Goal: Task Accomplishment & Management: Complete application form

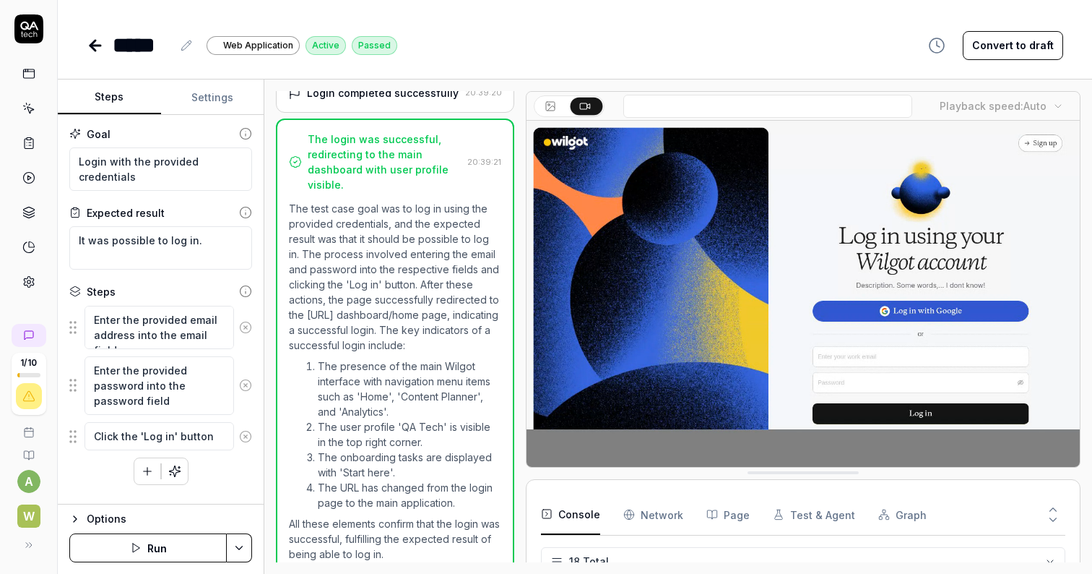
scroll to position [480, 0]
click at [207, 333] on textarea "Enter the provided email address into the email field" at bounding box center [160, 327] width 150 height 43
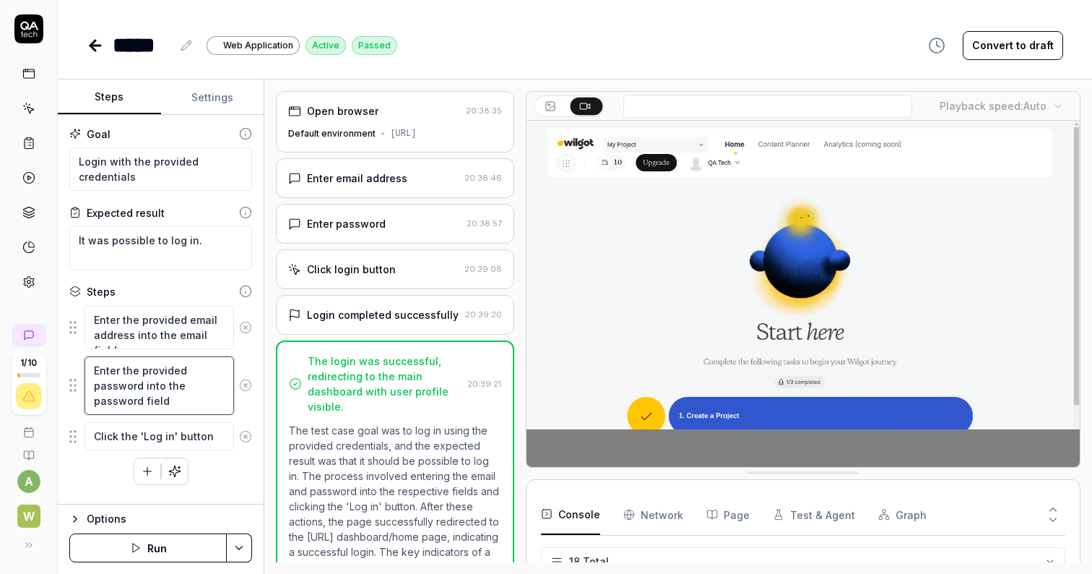
click at [170, 374] on textarea "Enter the provided password into the password field" at bounding box center [160, 385] width 150 height 59
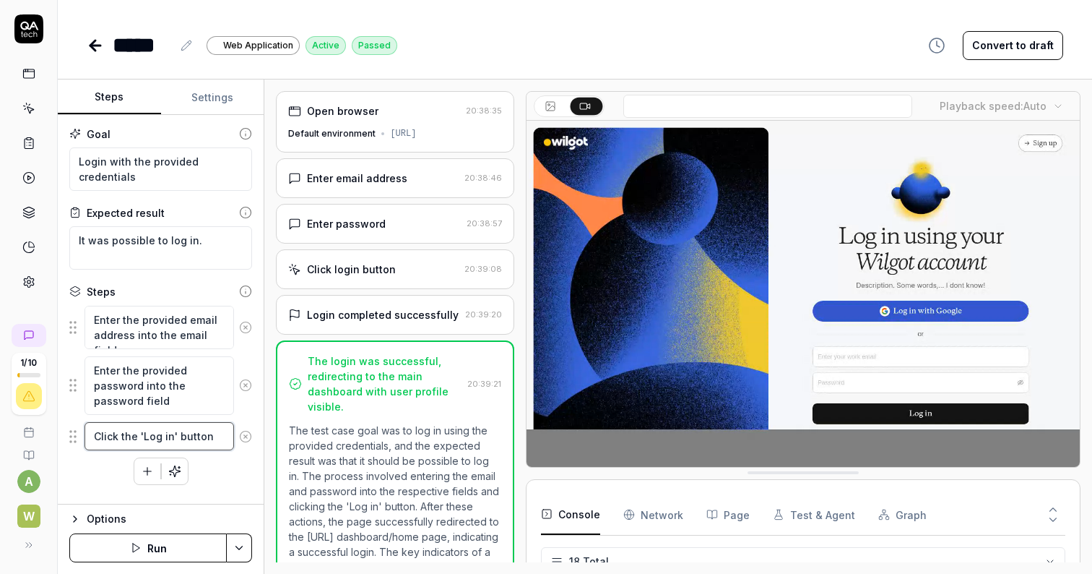
click at [148, 433] on textarea "Click the 'Log in' button" at bounding box center [160, 436] width 150 height 28
click at [358, 181] on div "Enter email address" at bounding box center [357, 177] width 100 height 15
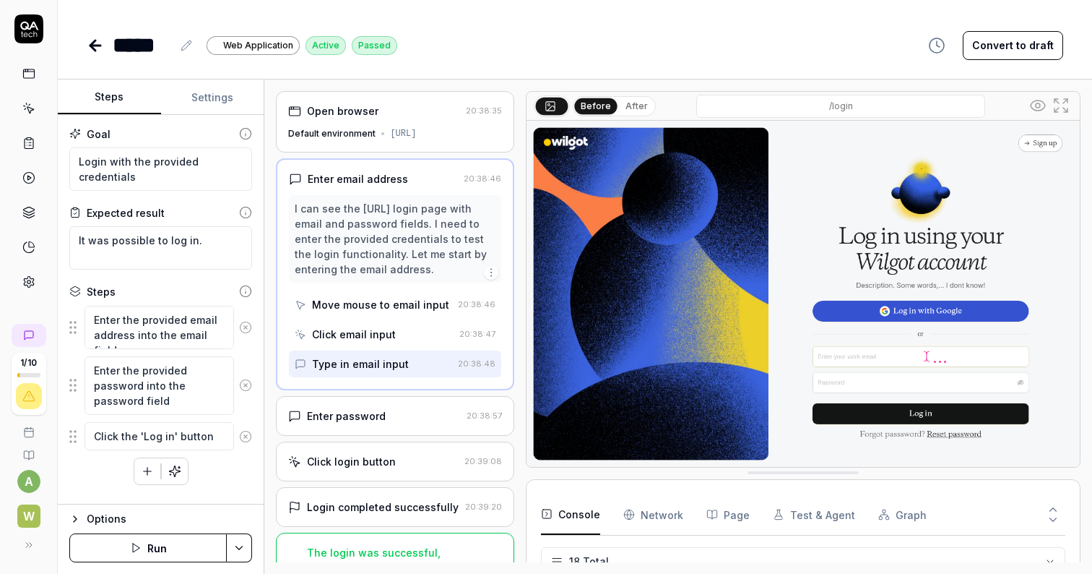
click at [490, 275] on icon "button" at bounding box center [491, 273] width 12 height 12
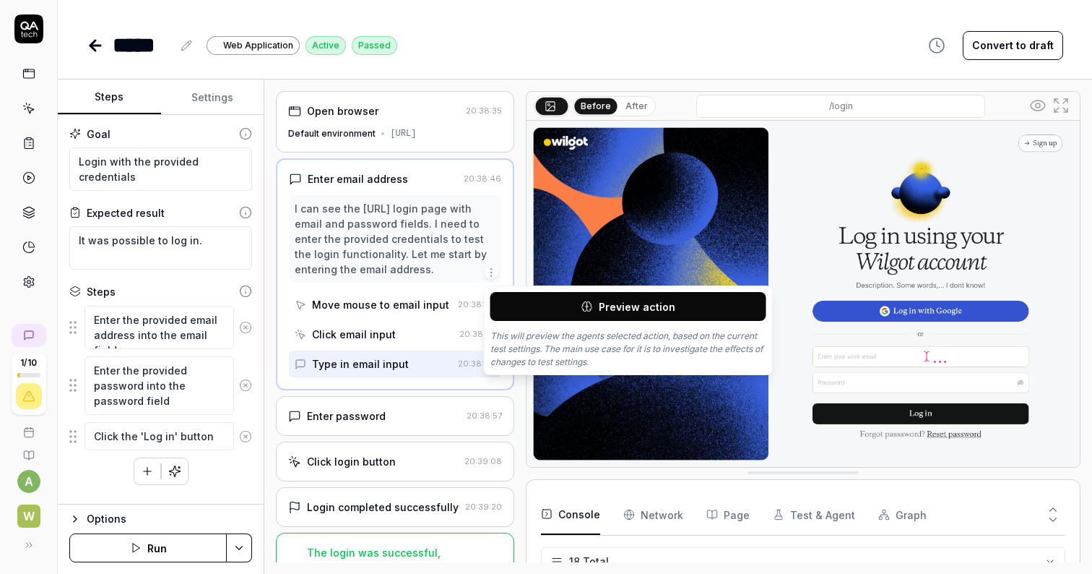
click at [355, 420] on div "Enter password" at bounding box center [346, 415] width 79 height 15
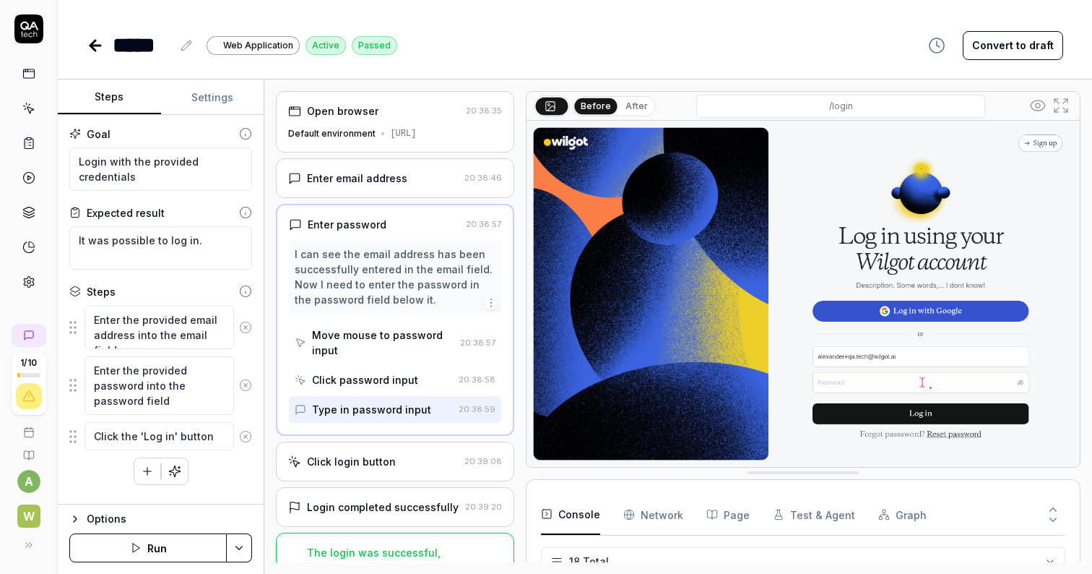
click at [386, 332] on div "Move mouse to password input" at bounding box center [383, 342] width 142 height 30
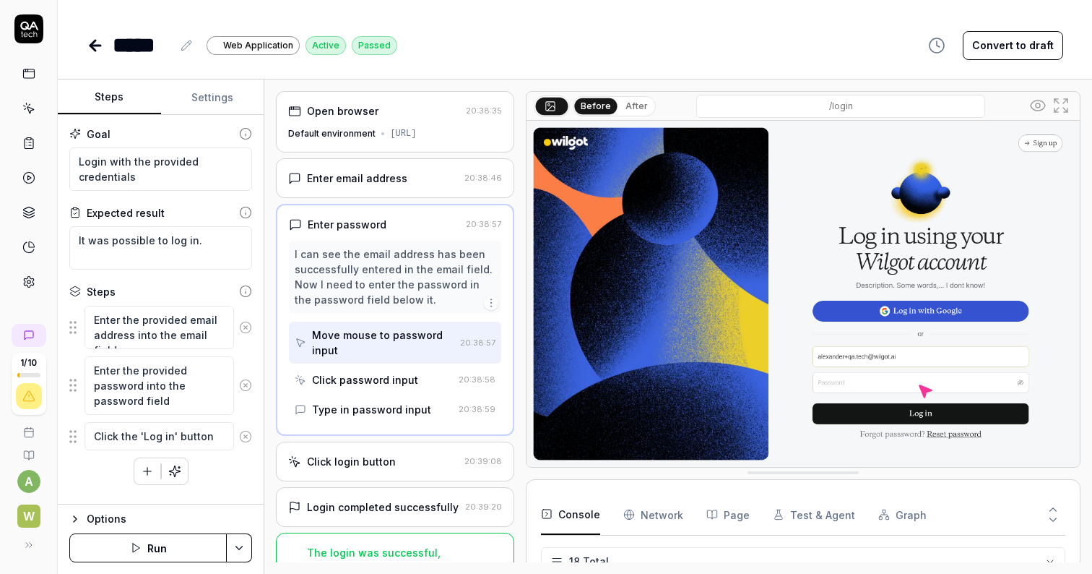
click at [380, 378] on div "Click password input" at bounding box center [365, 379] width 106 height 15
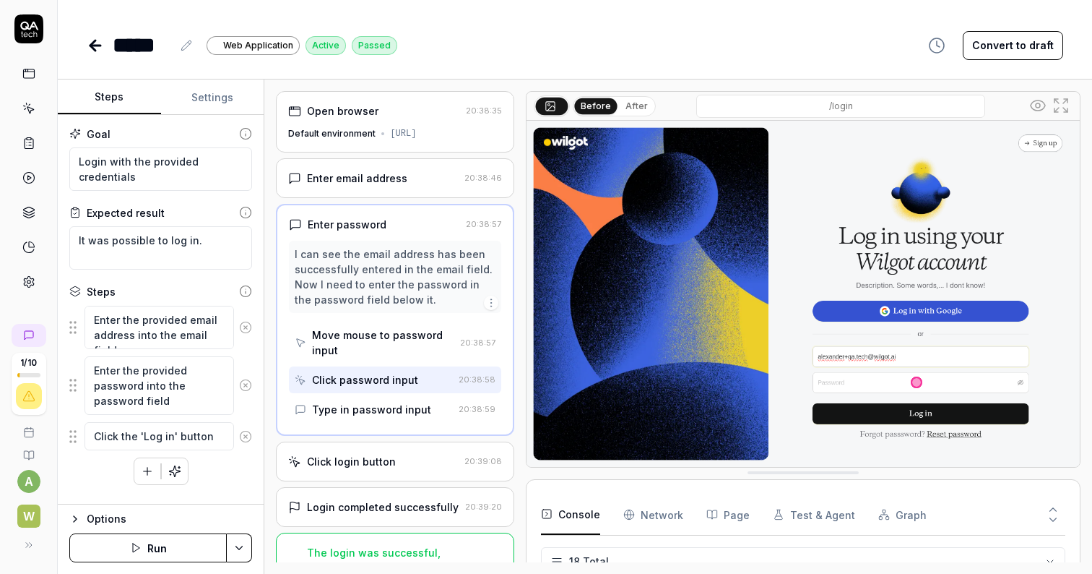
click at [371, 406] on div "Type in password input" at bounding box center [371, 409] width 119 height 15
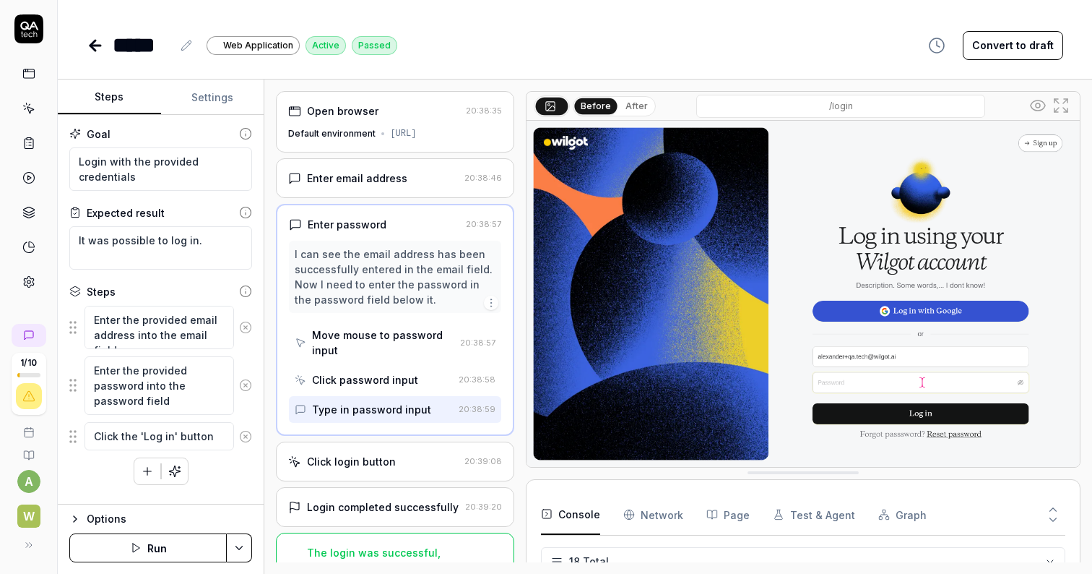
scroll to position [40, 0]
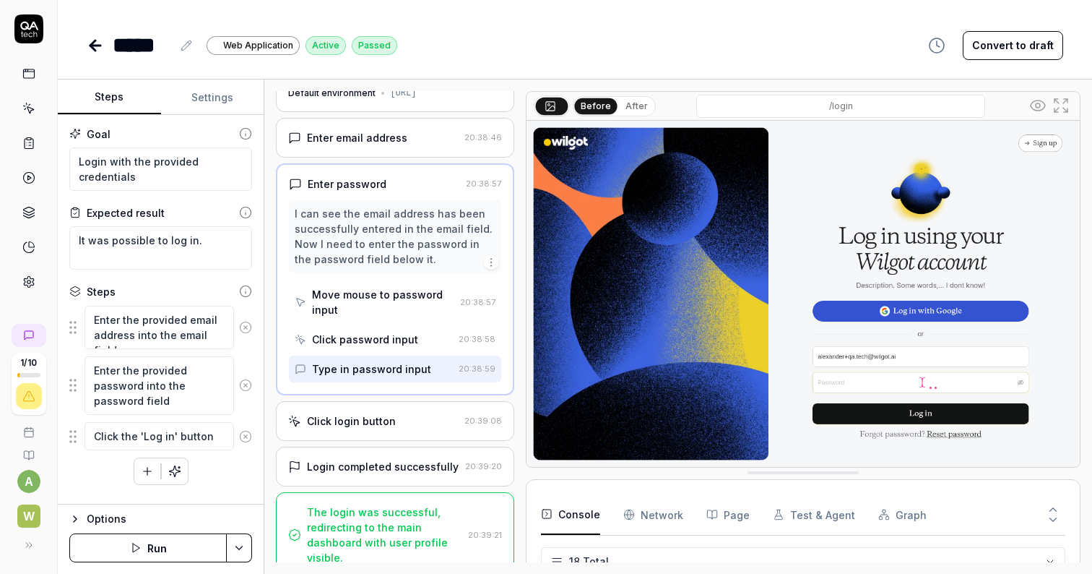
click at [371, 423] on div "Click login button" at bounding box center [351, 420] width 89 height 15
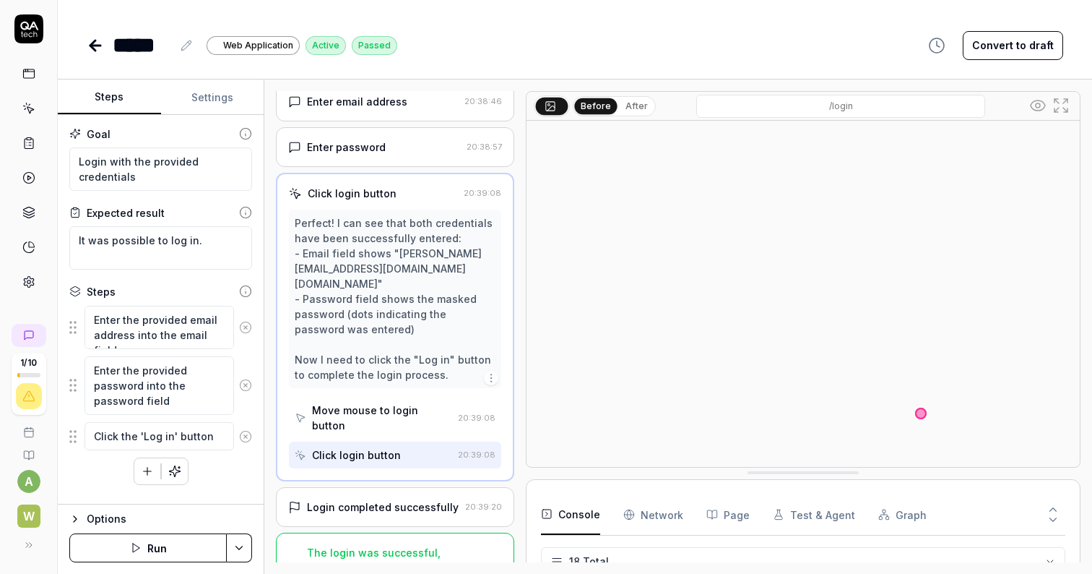
scroll to position [87, 0]
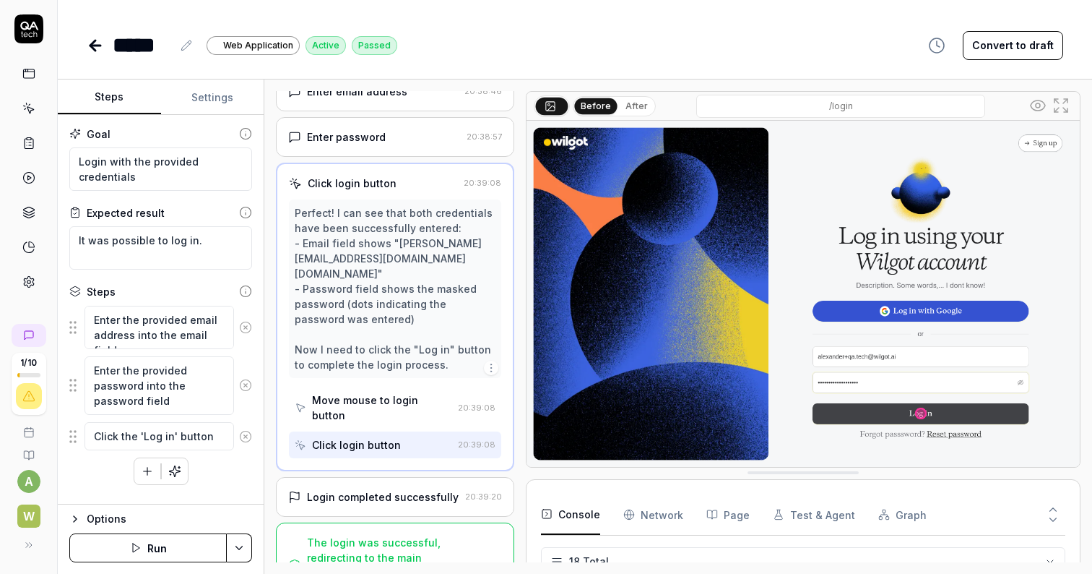
click at [389, 392] on div "Move mouse to login button" at bounding box center [381, 407] width 139 height 30
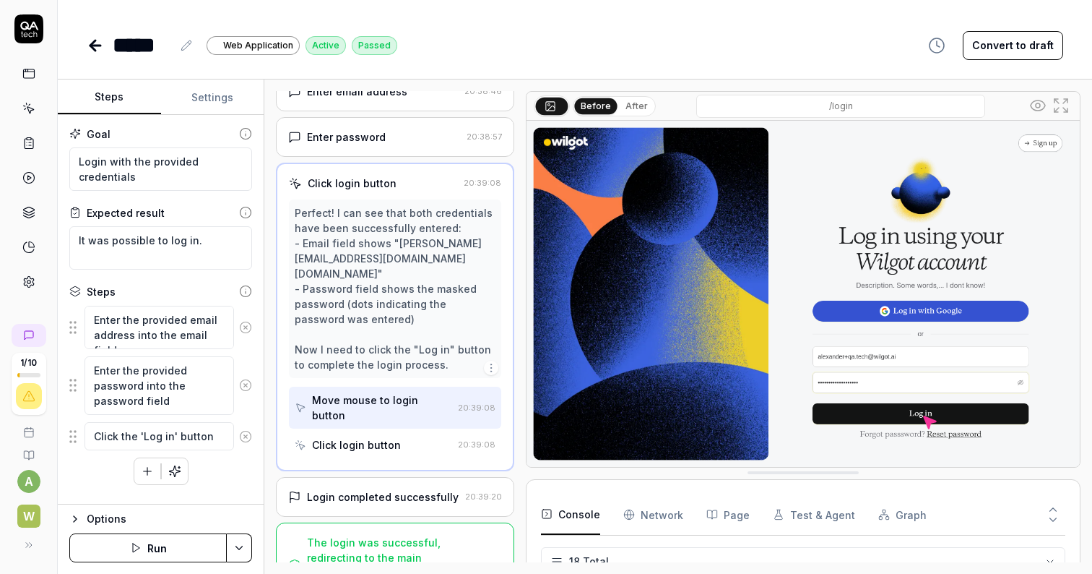
click at [376, 437] on div "Click login button" at bounding box center [356, 444] width 89 height 15
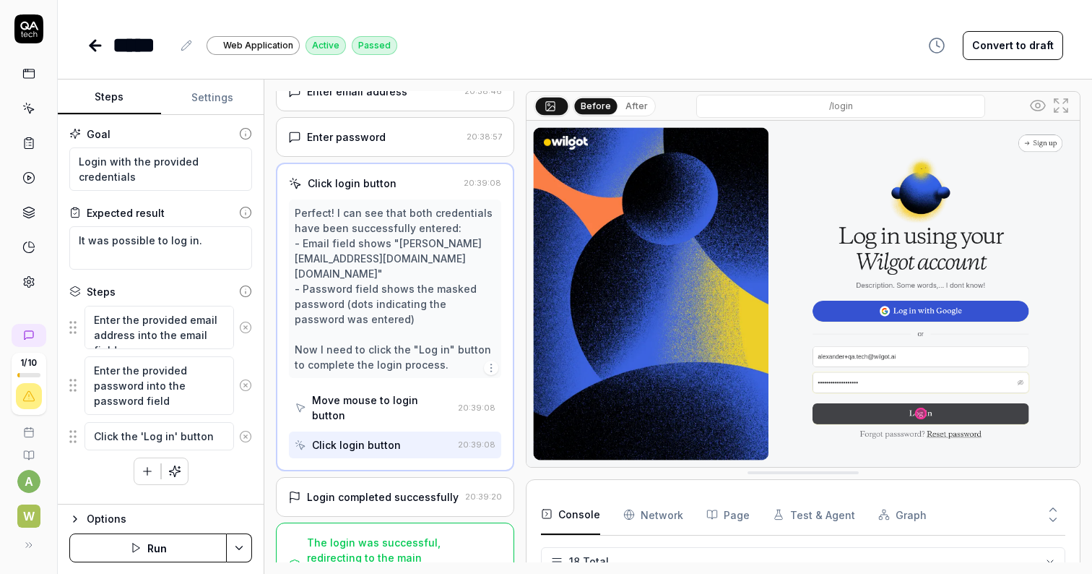
click at [361, 489] on div "Login completed successfully" at bounding box center [383, 496] width 152 height 15
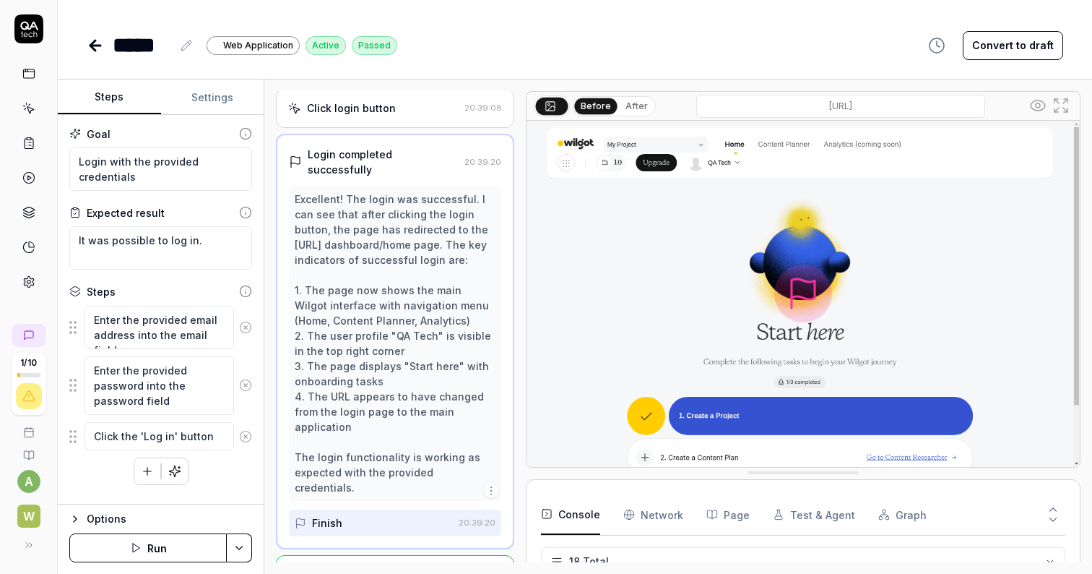
scroll to position [194, 0]
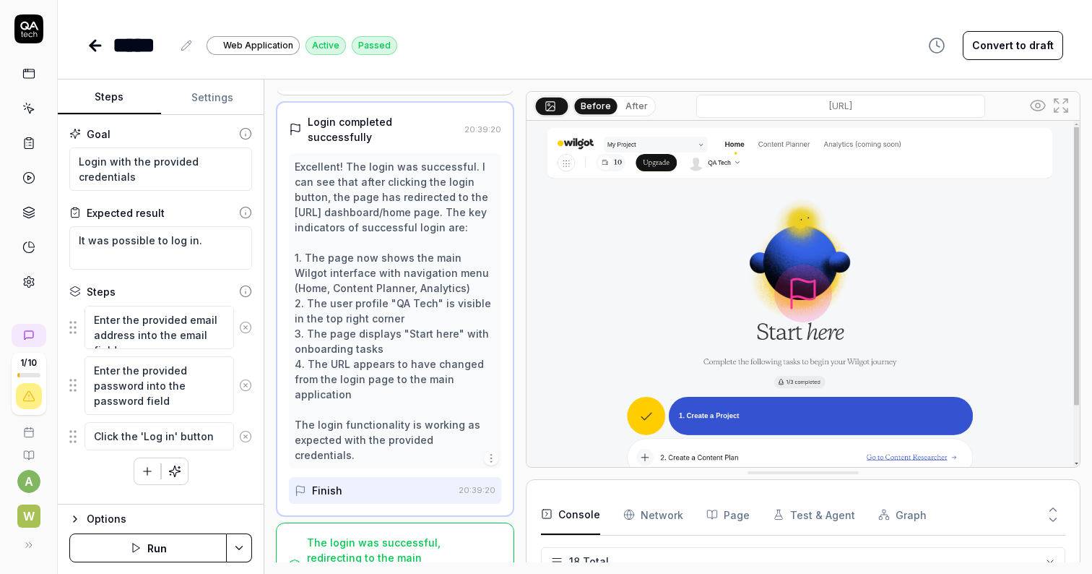
click at [360, 535] on div "The login was successful, redirecting to the main dashboard with user profile v…" at bounding box center [384, 565] width 155 height 61
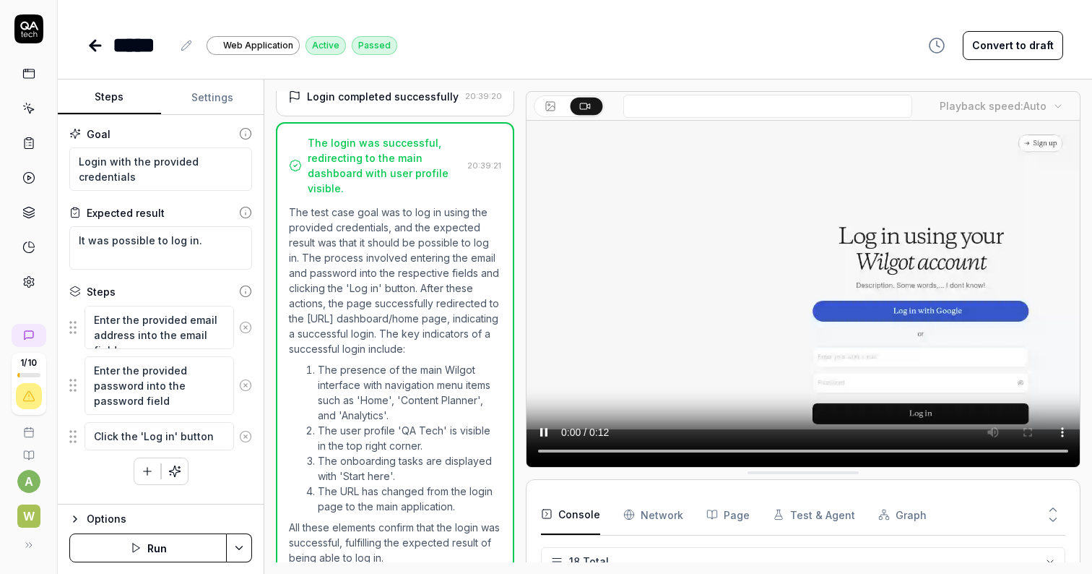
scroll to position [222, 0]
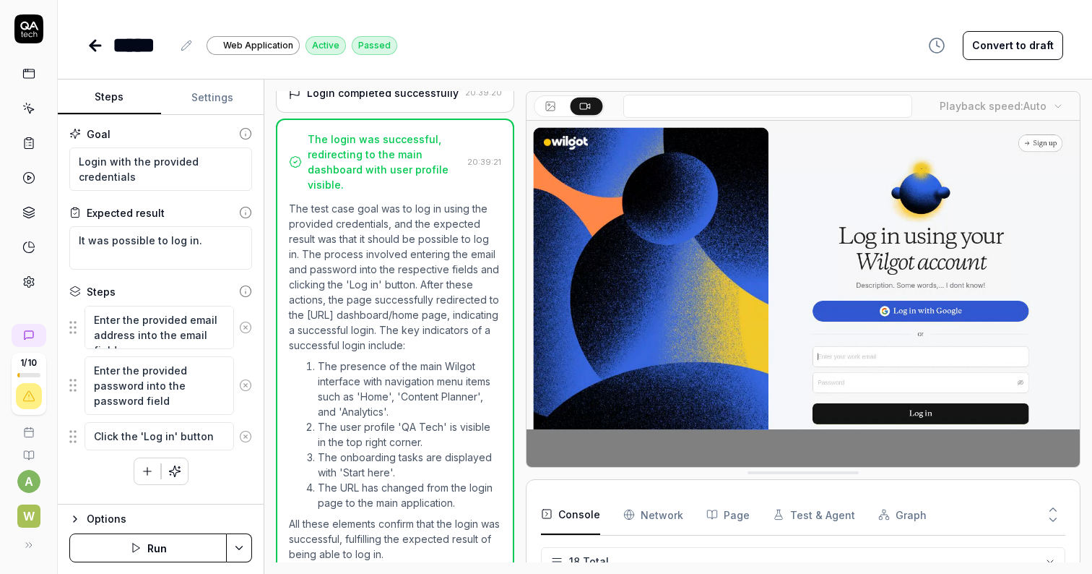
click at [98, 519] on div "Options" at bounding box center [169, 518] width 165 height 17
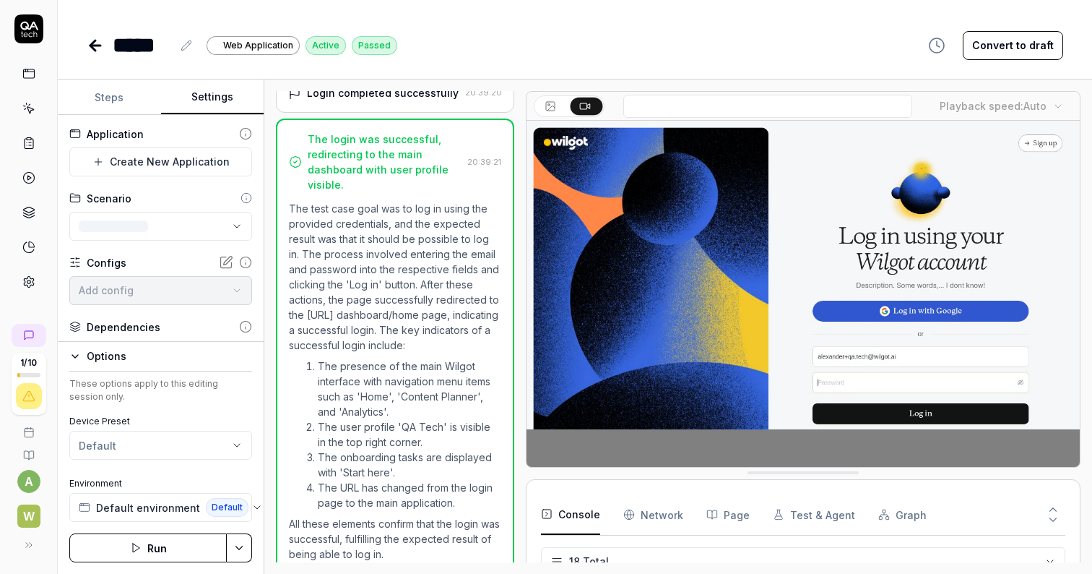
click at [217, 98] on button "Settings" at bounding box center [212, 97] width 103 height 35
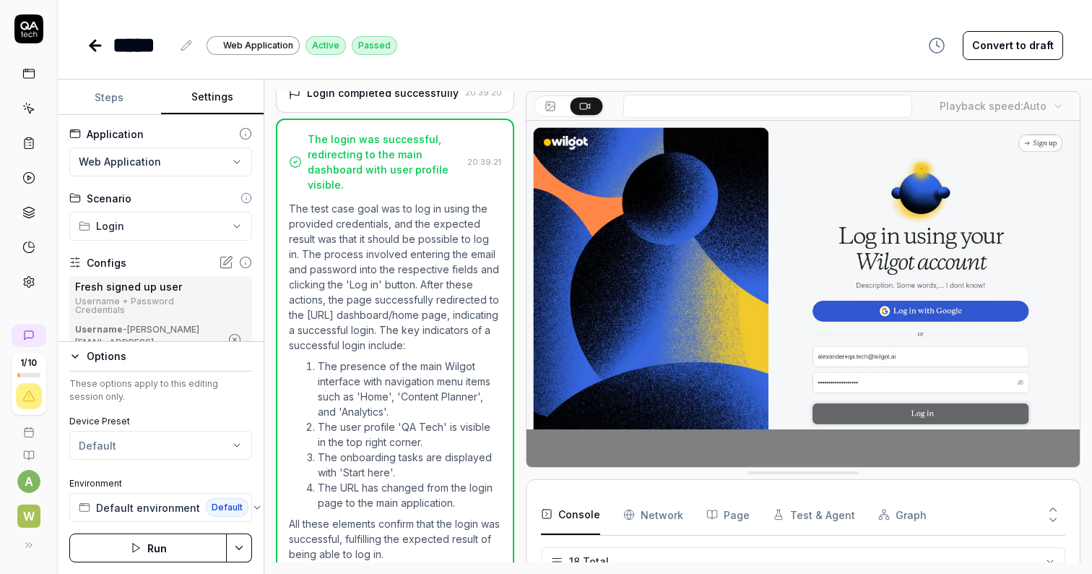
click at [93, 48] on icon at bounding box center [92, 45] width 5 height 10
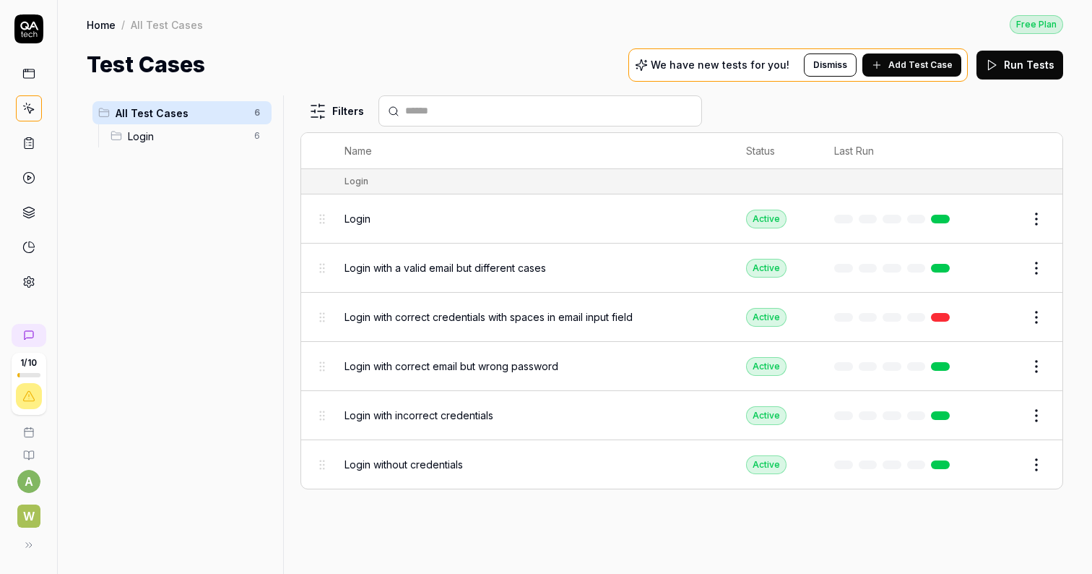
click at [398, 358] on span "Login with correct email but wrong password" at bounding box center [452, 365] width 214 height 15
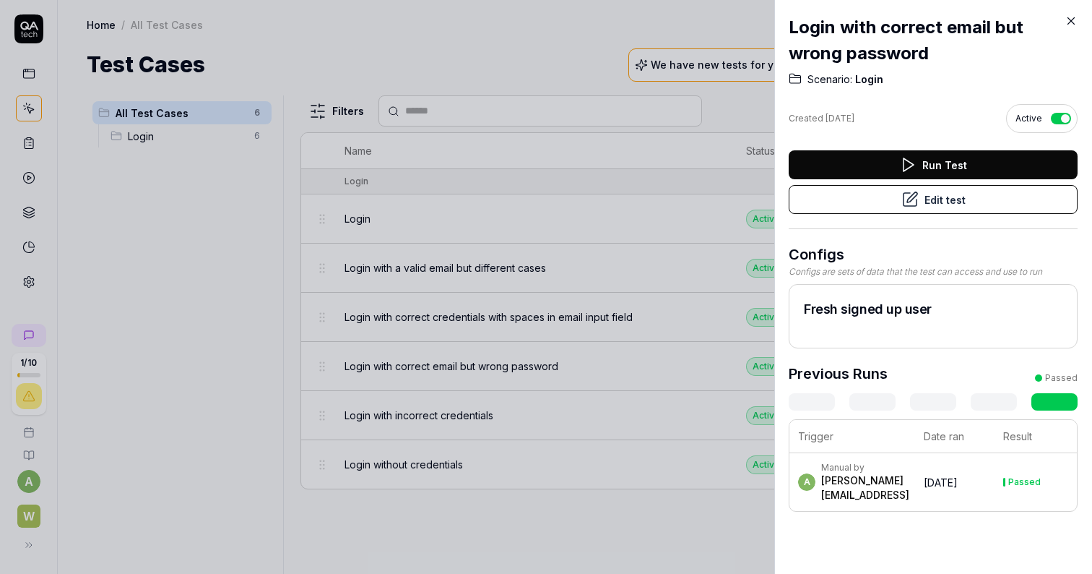
click at [854, 473] on div "[PERSON_NAME][EMAIL_ADDRESS]" at bounding box center [865, 487] width 88 height 29
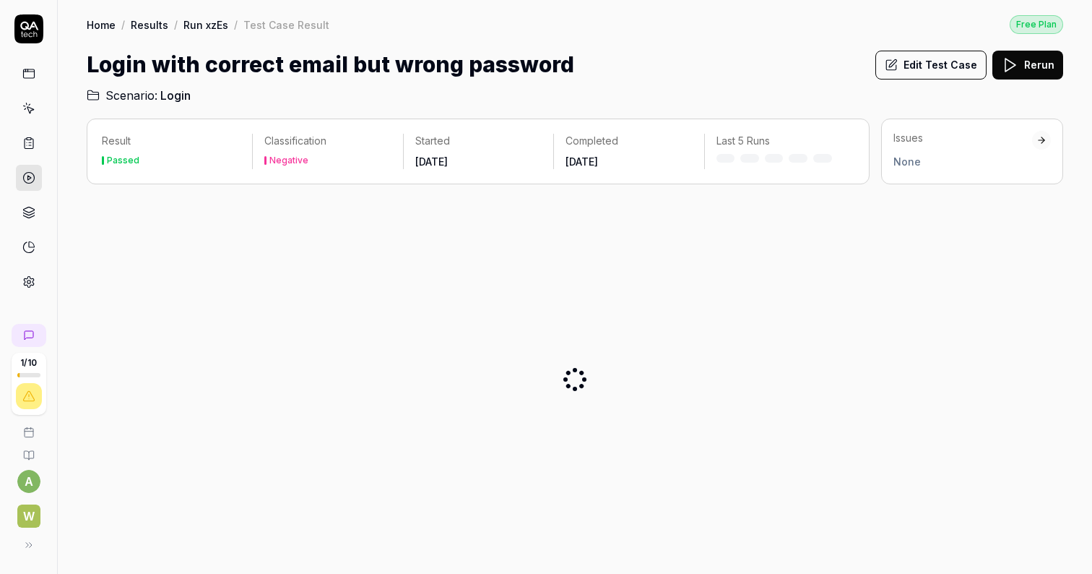
click at [1055, 397] on div at bounding box center [575, 379] width 977 height 366
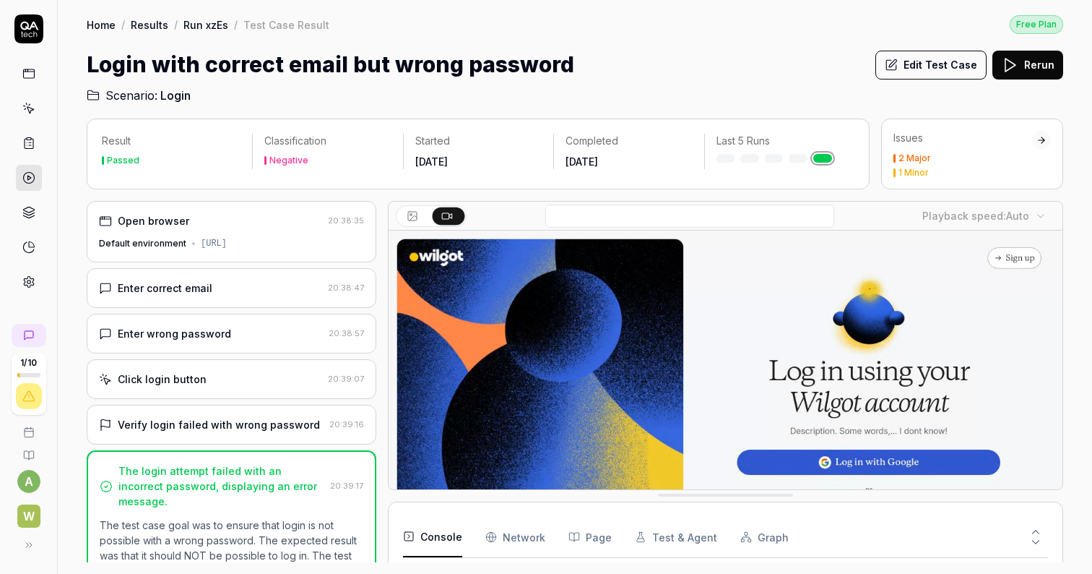
click at [244, 273] on div "Enter correct email 20:38:47" at bounding box center [232, 288] width 290 height 40
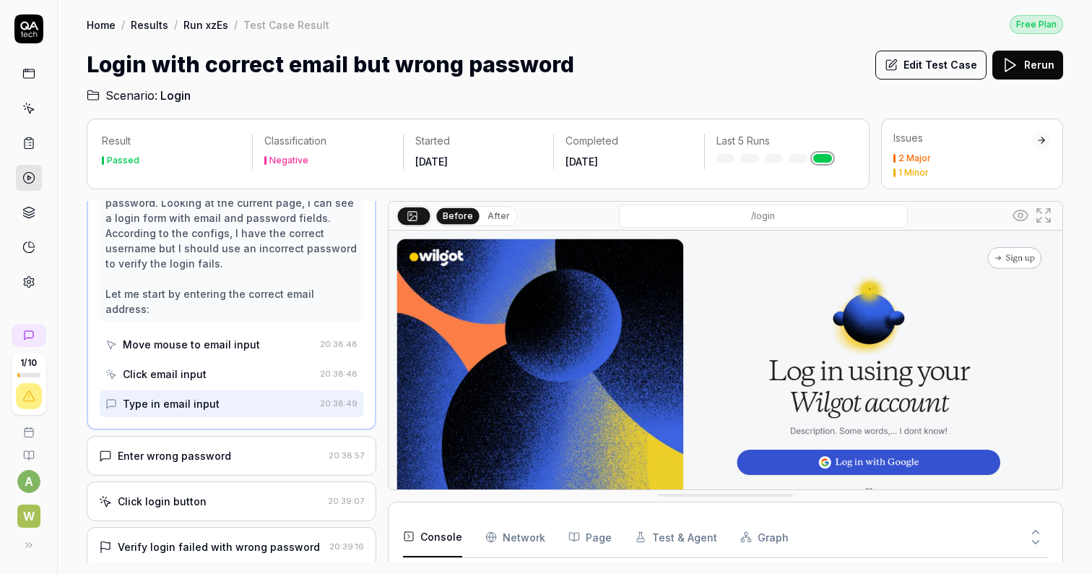
scroll to position [131, 0]
click at [227, 449] on div "Enter wrong password 20:38:57" at bounding box center [232, 455] width 290 height 40
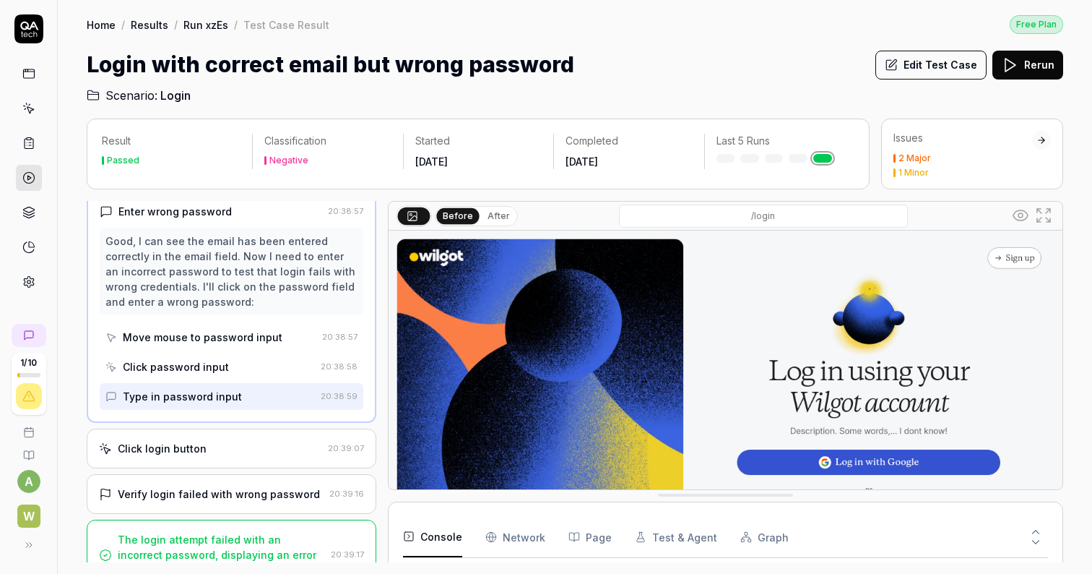
scroll to position [125, 0]
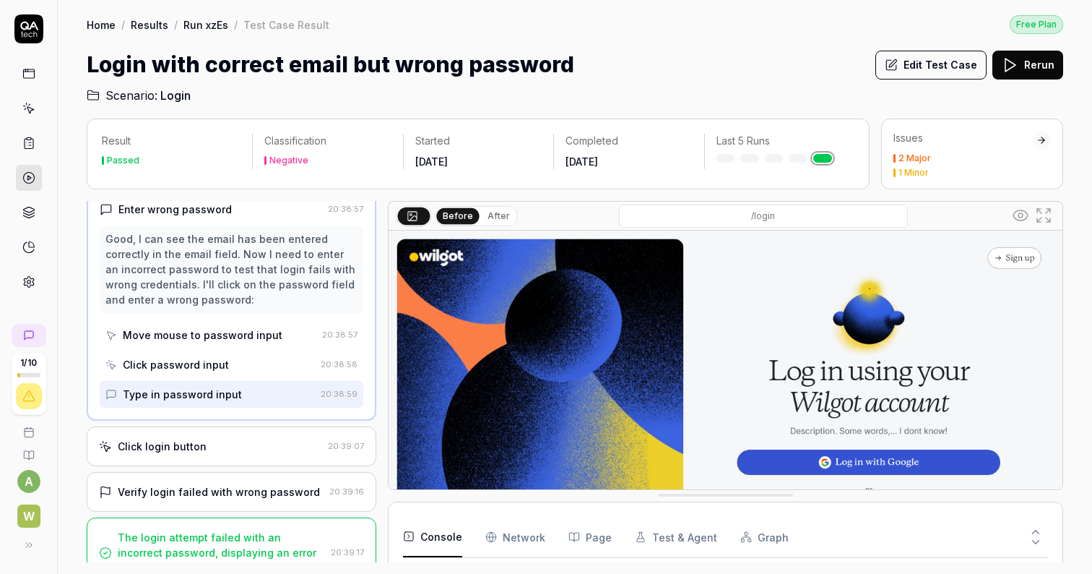
click at [219, 389] on div "Type in password input" at bounding box center [182, 393] width 119 height 15
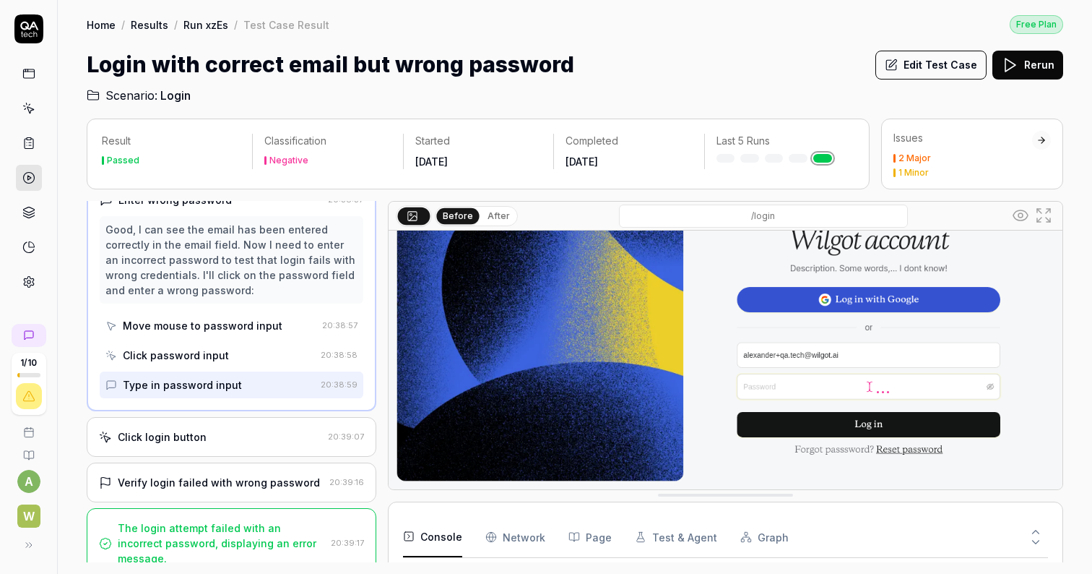
click at [216, 438] on div "Click login button" at bounding box center [210, 436] width 223 height 15
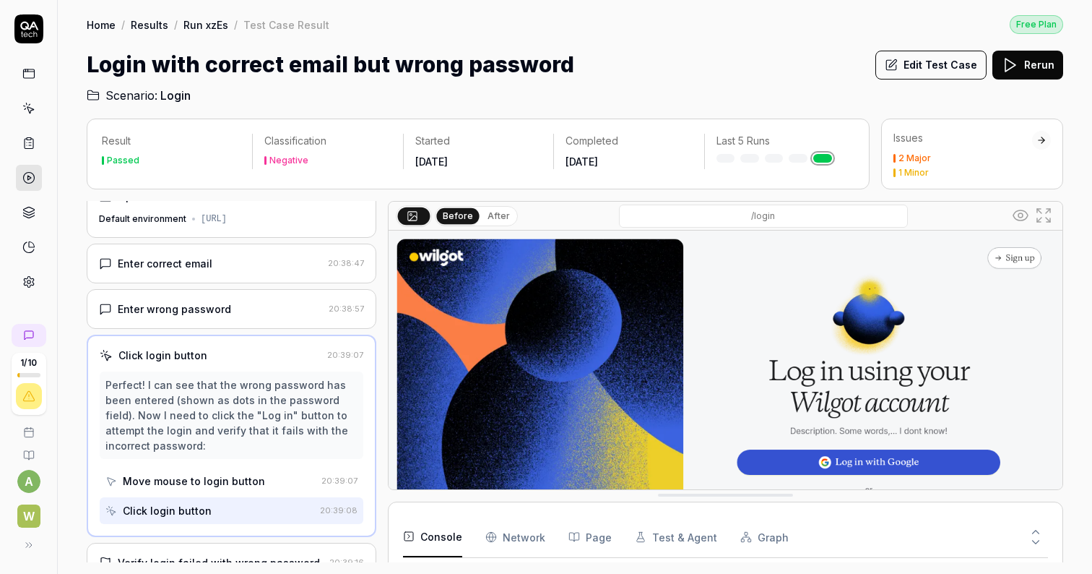
scroll to position [105, 0]
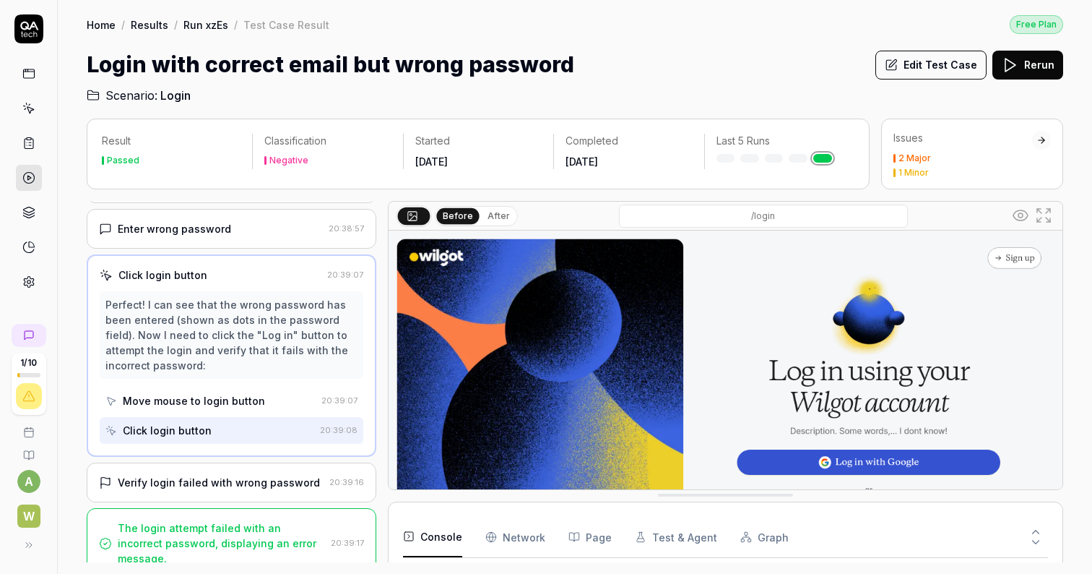
click at [208, 485] on div "Verify login failed with wrong password" at bounding box center [219, 482] width 202 height 15
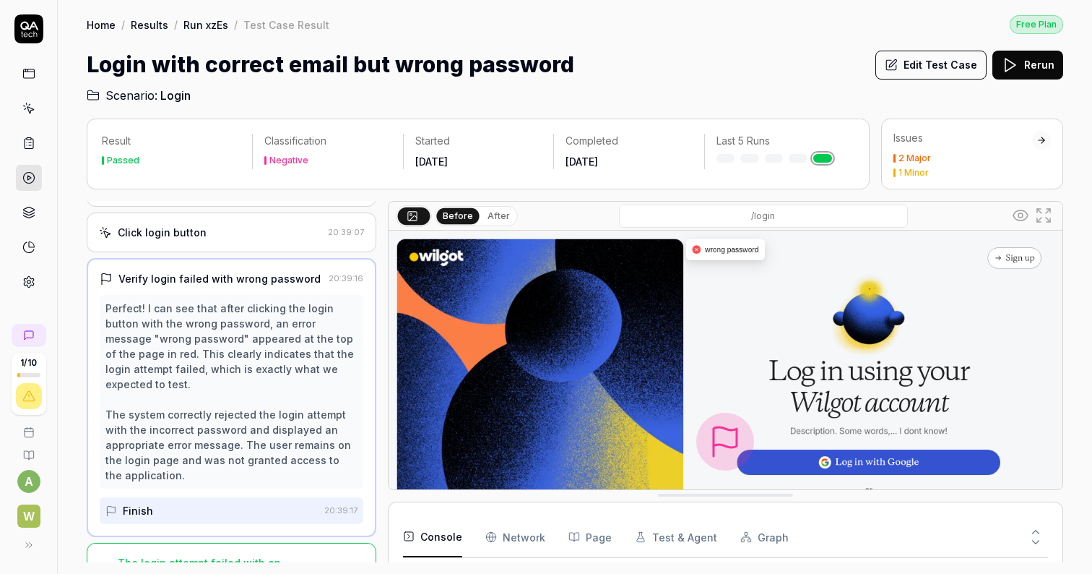
scroll to position [166, 0]
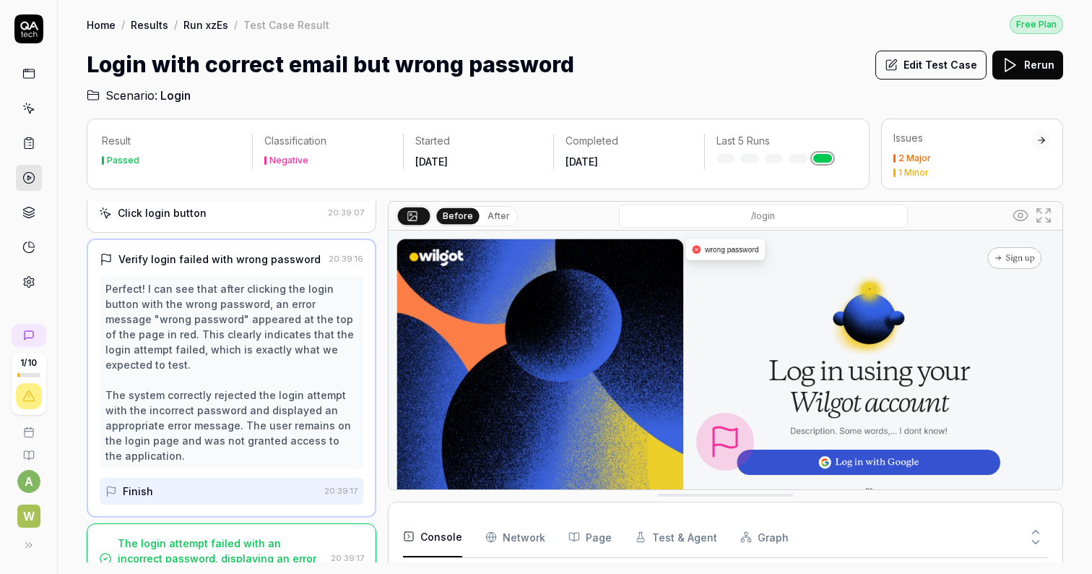
click at [26, 142] on icon at bounding box center [28, 143] width 13 height 13
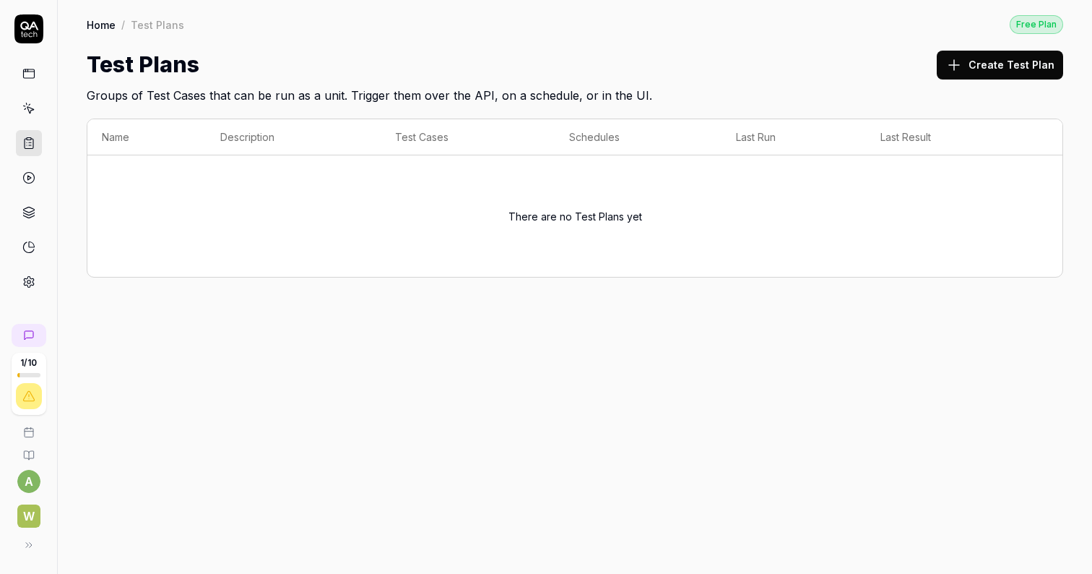
click at [35, 108] on link at bounding box center [29, 108] width 26 height 26
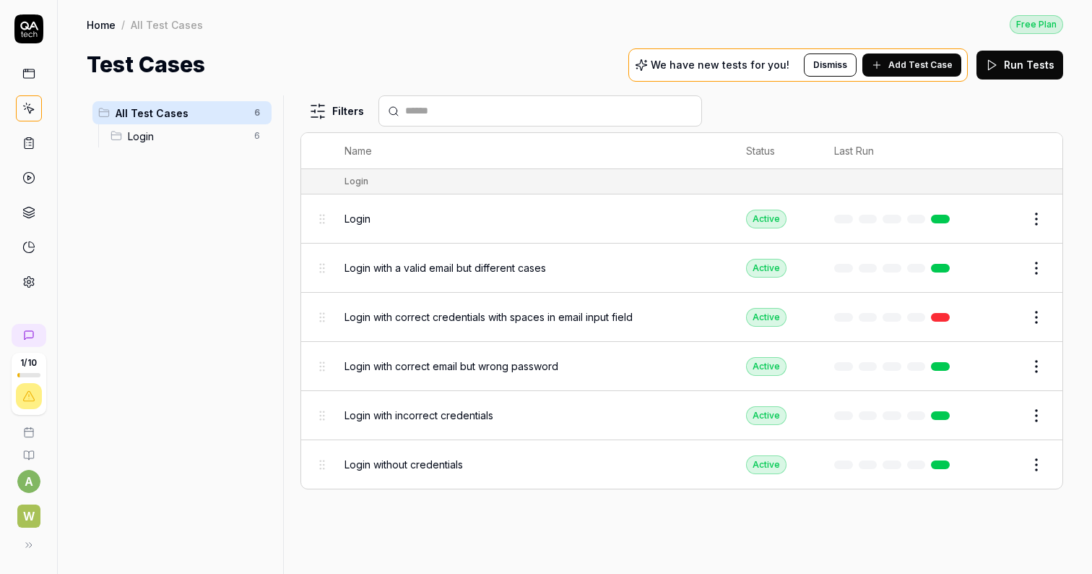
click at [901, 67] on span "Add Test Case" at bounding box center [920, 65] width 64 height 13
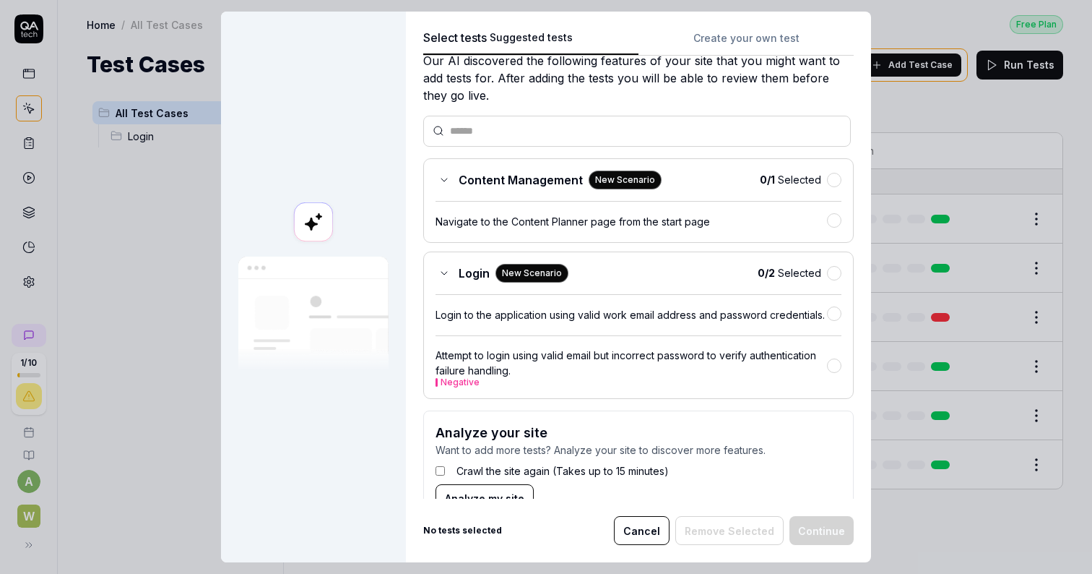
scroll to position [47, 0]
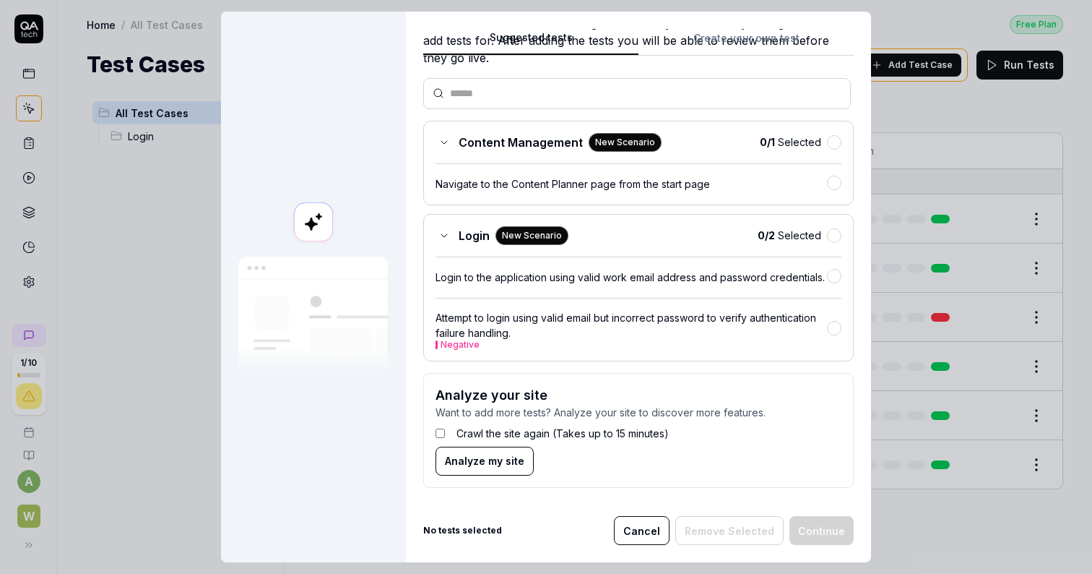
click at [678, 177] on div "Navigate to the Content Planner page from the start page" at bounding box center [632, 183] width 392 height 15
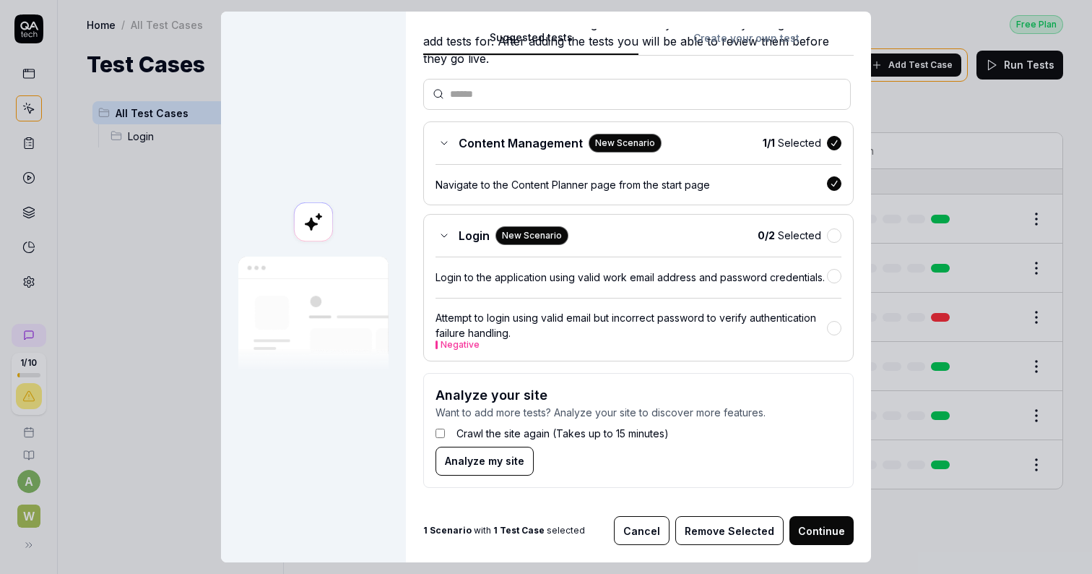
click at [678, 177] on div "Navigate to the Content Planner page from the start page" at bounding box center [632, 184] width 392 height 15
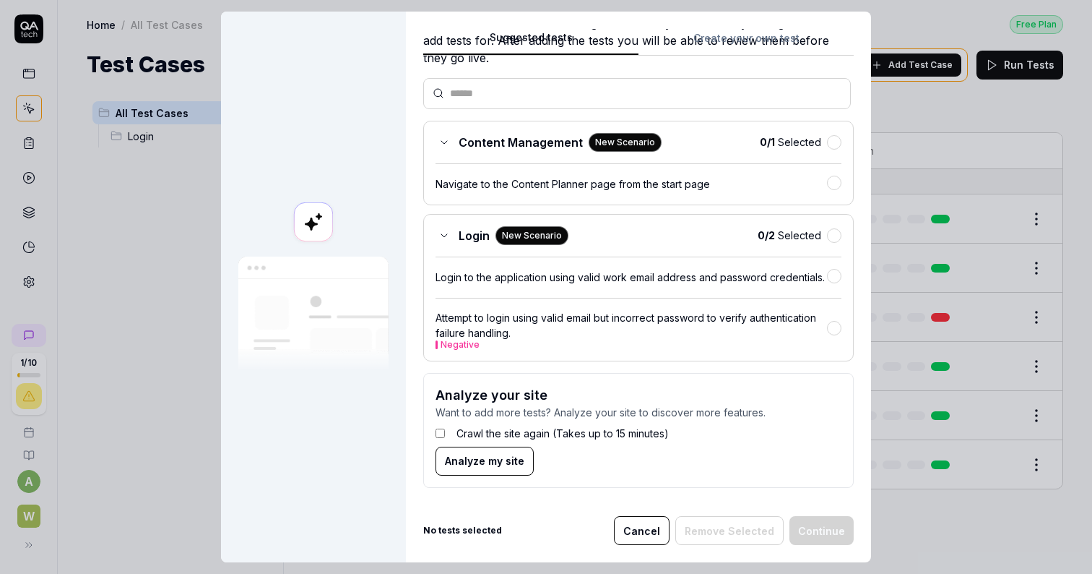
click at [522, 144] on span "Content Management" at bounding box center [521, 142] width 124 height 17
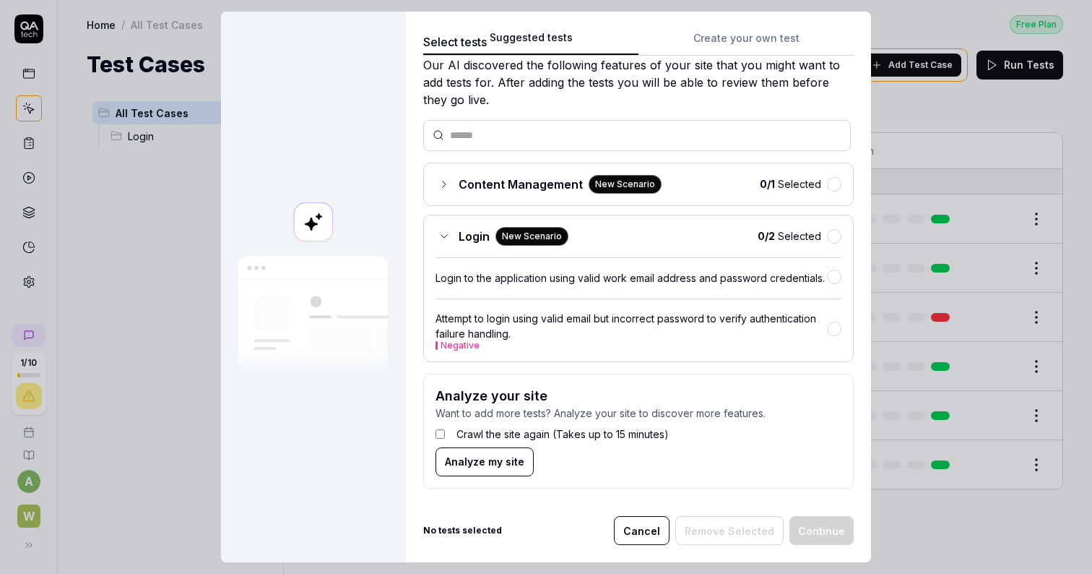
click at [523, 179] on span "Content Management" at bounding box center [521, 184] width 124 height 17
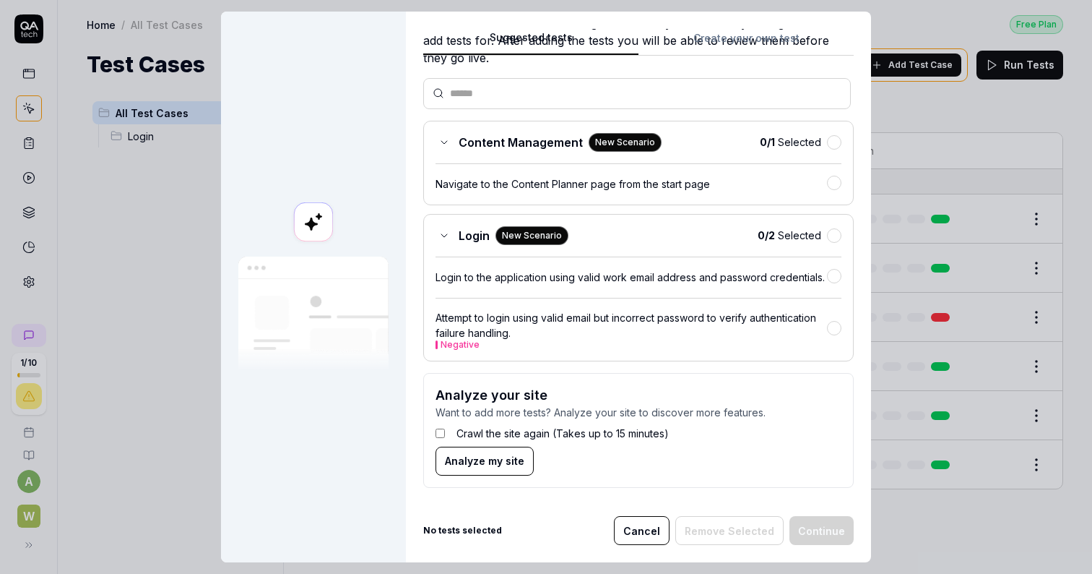
click at [493, 196] on div "Content Management New Scenario 0 / 1 Selected Navigate to the Content Planner …" at bounding box center [638, 163] width 431 height 85
click at [495, 189] on div "Navigate to the Content Planner page from the start page" at bounding box center [632, 183] width 392 height 15
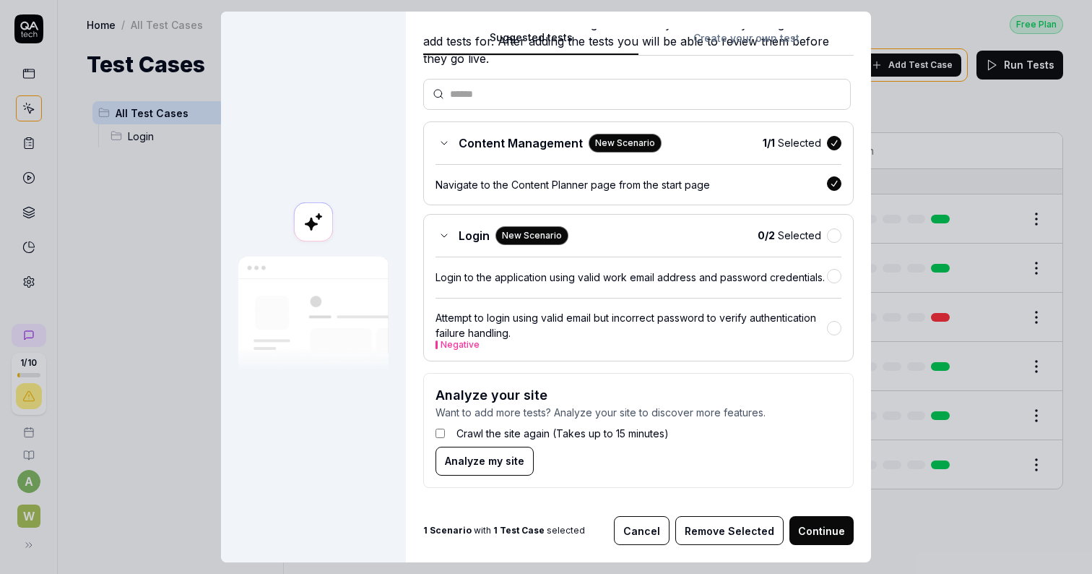
click at [817, 527] on button "Continue" at bounding box center [822, 530] width 64 height 29
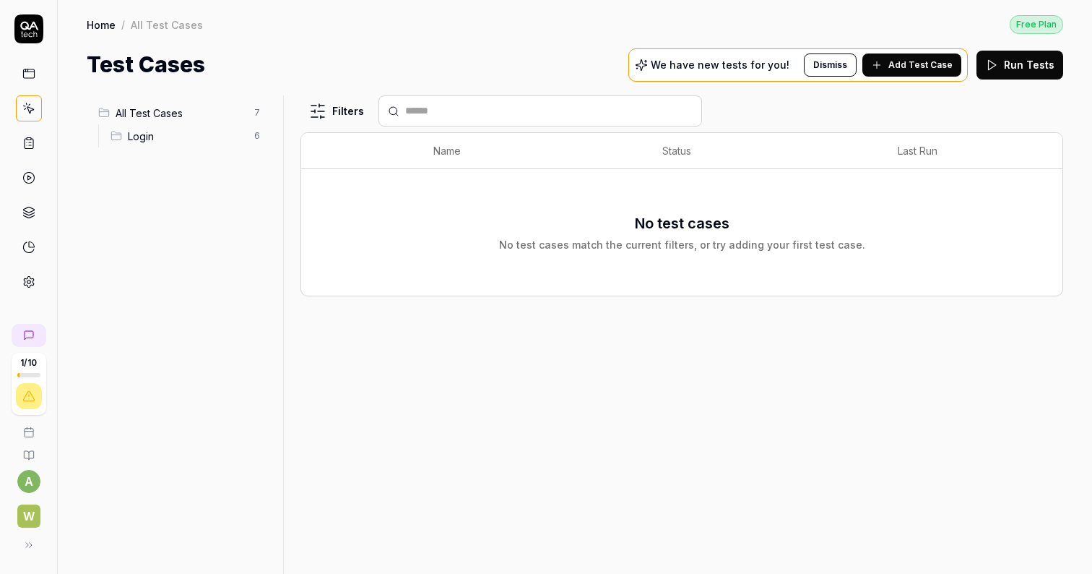
click at [894, 61] on button "Add Test Case" at bounding box center [911, 64] width 99 height 23
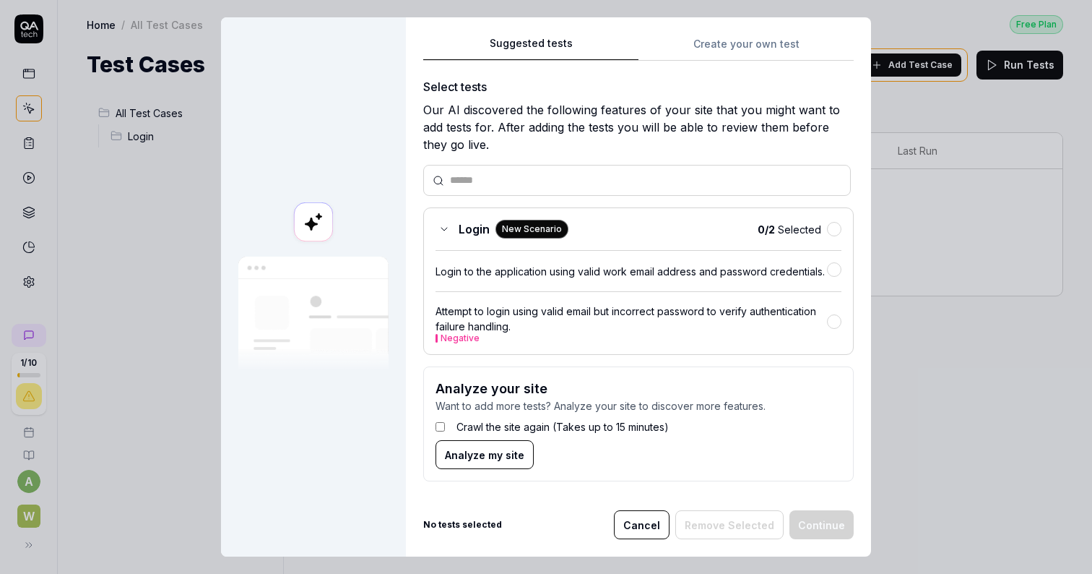
click at [498, 424] on label "Crawl the site again (Takes up to 15 minutes)" at bounding box center [563, 426] width 212 height 15
click at [501, 425] on label "Crawl the site again (Takes up to 15 minutes)" at bounding box center [563, 426] width 212 height 15
click at [498, 453] on span "Analyze my site" at bounding box center [484, 454] width 79 height 15
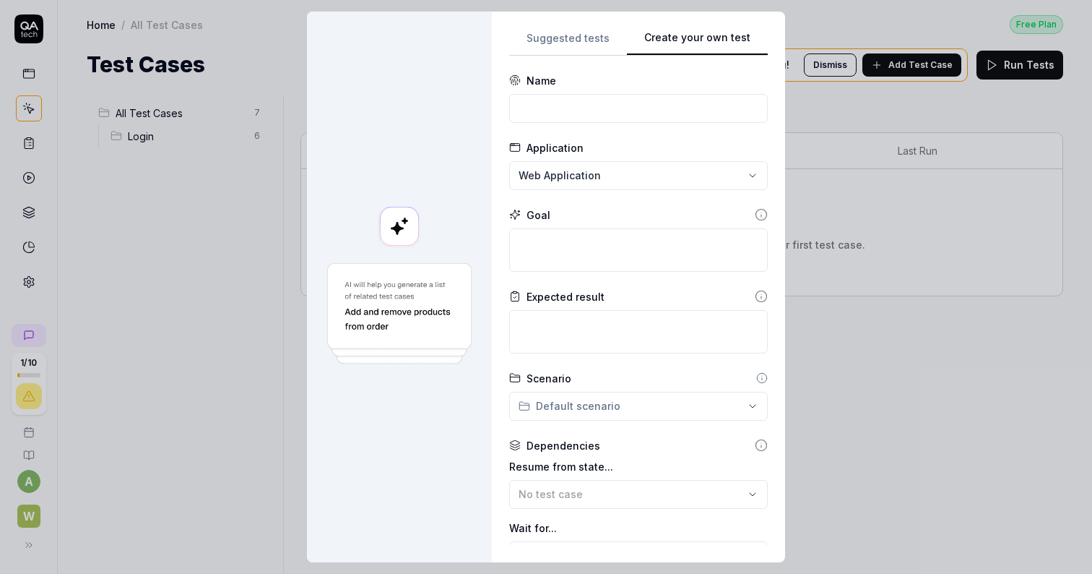
click at [762, 70] on div "**********" at bounding box center [638, 287] width 259 height 516
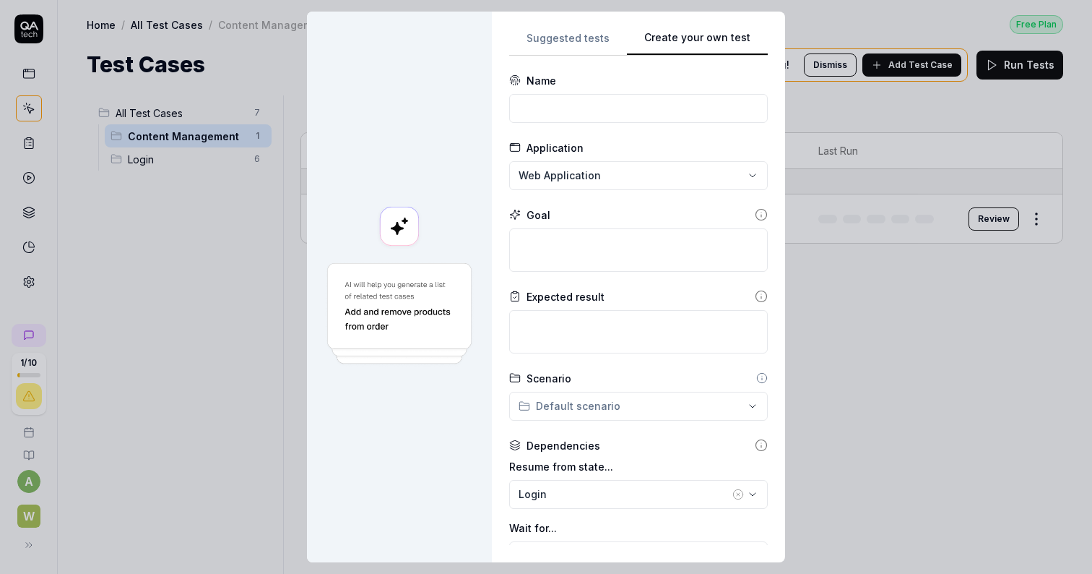
click at [659, 178] on div "**********" at bounding box center [546, 287] width 1092 height 574
click at [613, 249] on textarea at bounding box center [638, 249] width 259 height 43
type textarea "*"
type textarea "С"
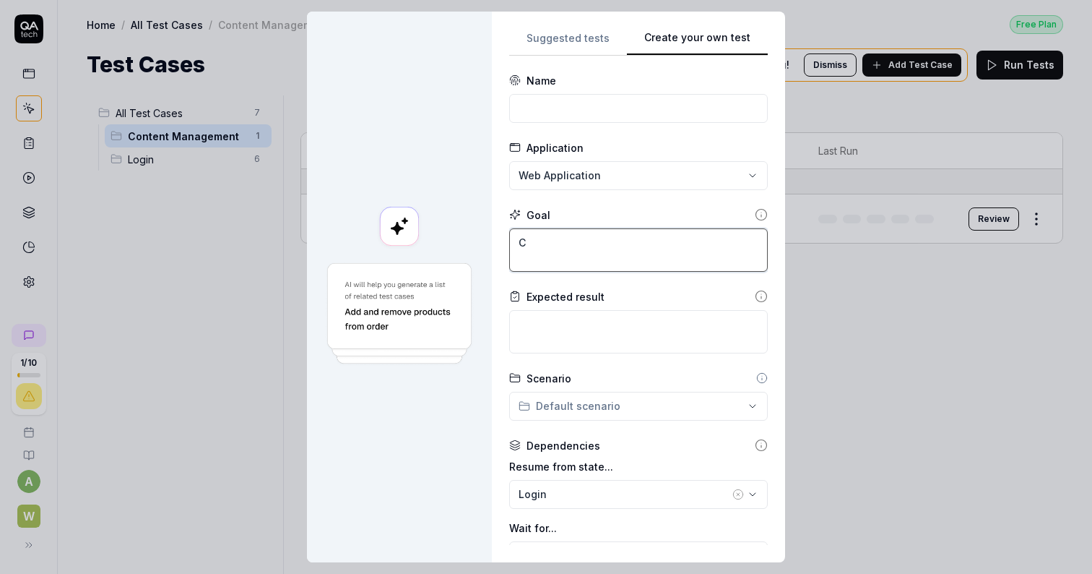
type textarea "*"
type textarea "Ск"
type textarea "*"
type textarea "Ску"
type textarea "*"
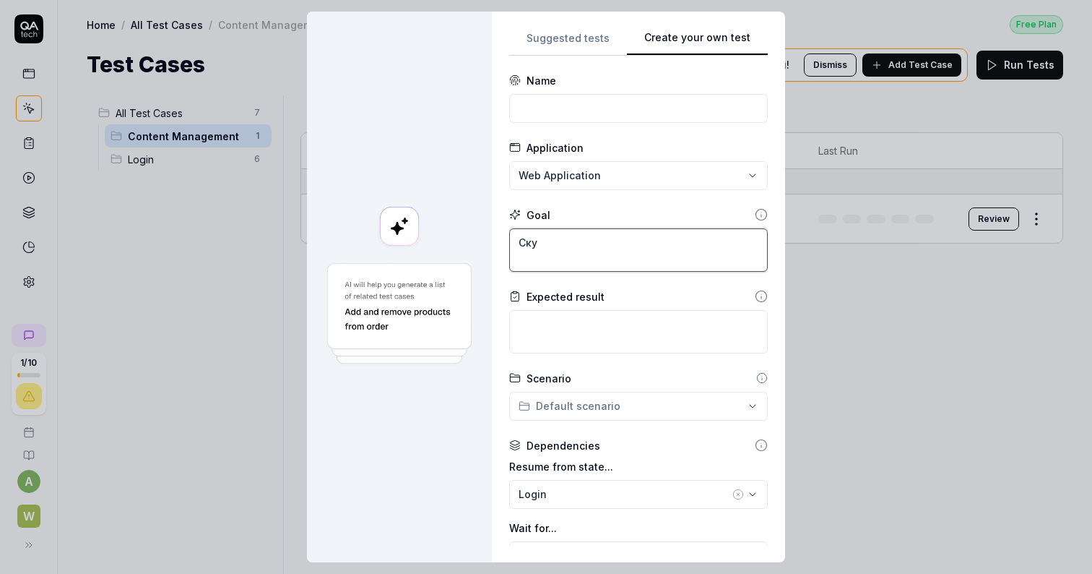
type textarea "Скуф"
type textarea "*"
type textarea "Ску"
type textarea "*"
type textarea "Ск"
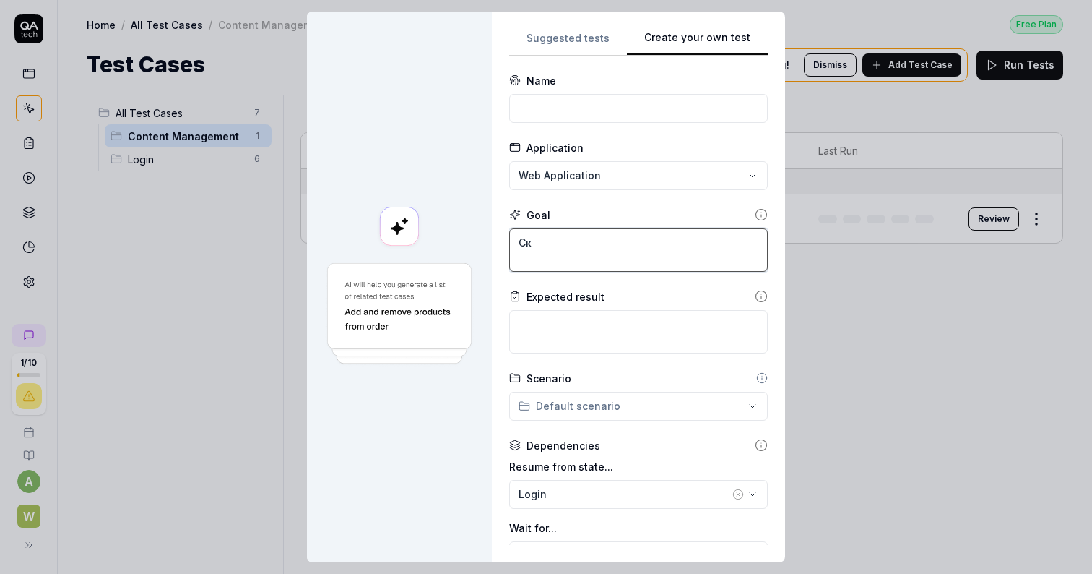
type textarea "*"
type textarea "С"
type textarea "*"
type textarea "C"
type textarea "*"
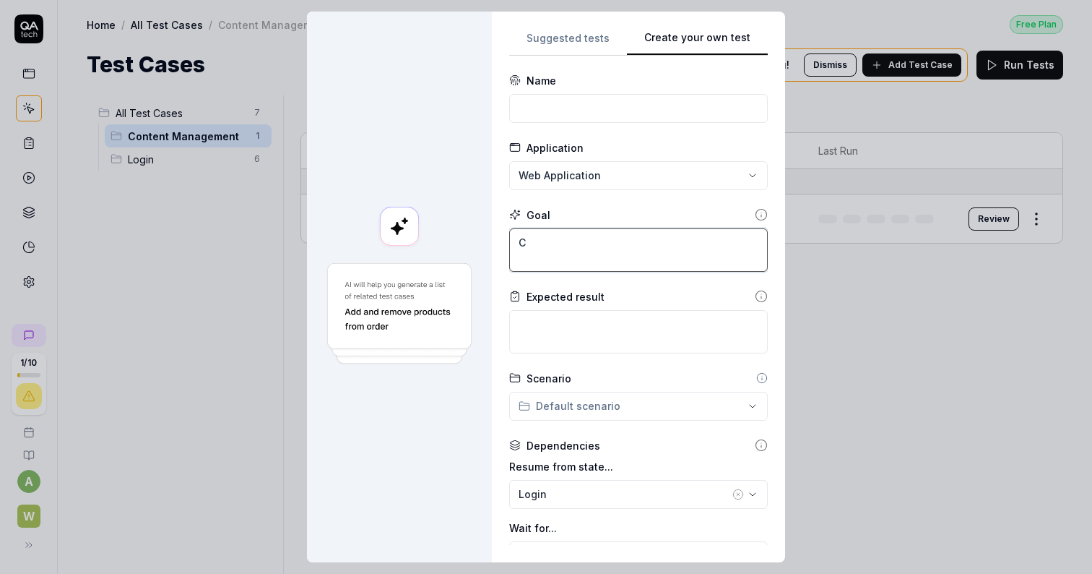
type textarea "Cr"
type textarea "*"
type textarea "Cre"
type textarea "*"
type textarea "Crea"
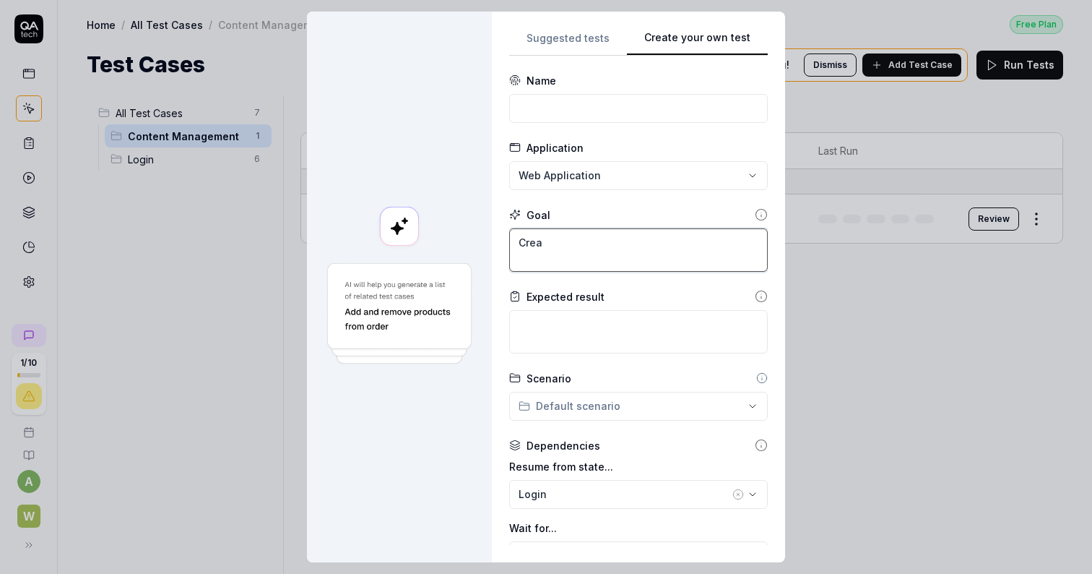
type textarea "*"
type textarea "Creat"
type textarea "*"
type textarea "Create"
type textarea "*"
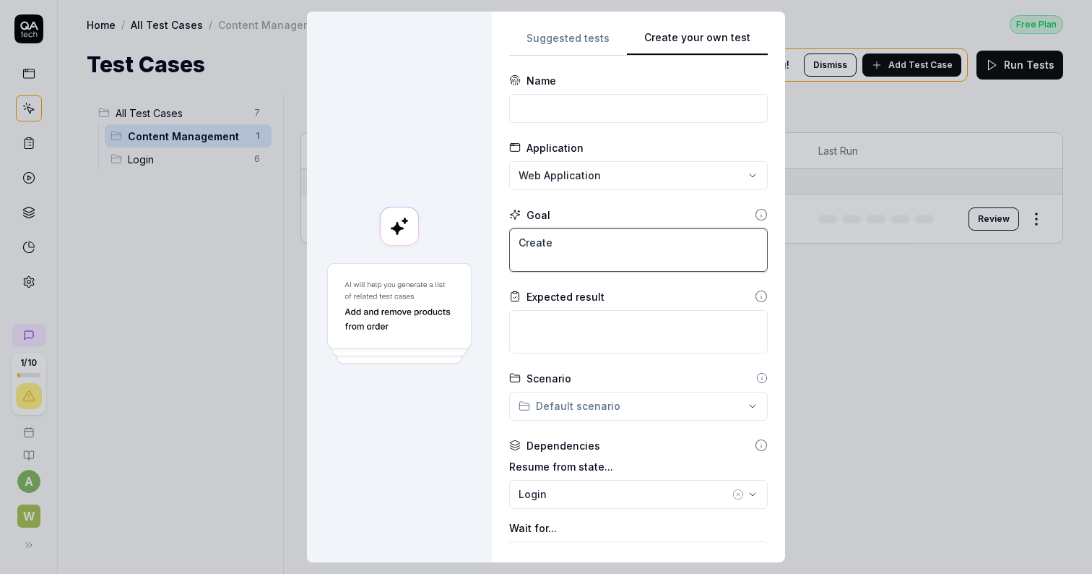
type textarea "Create"
type textarea "*"
type textarea "Create n"
type textarea "*"
type textarea "Create ne"
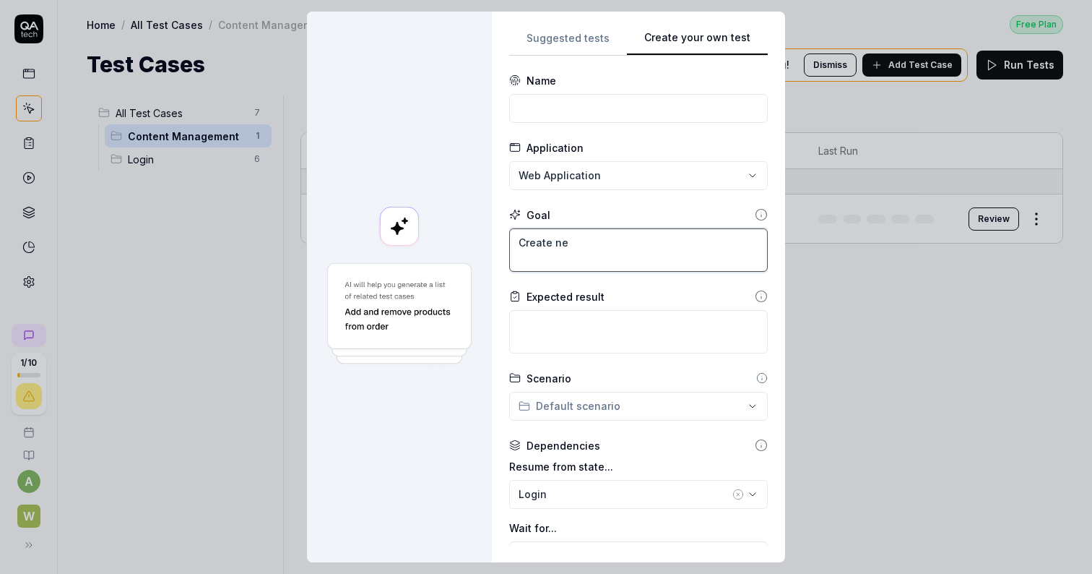
type textarea "*"
type textarea "Create new"
type textarea "*"
type textarea "Create new"
type textarea "*"
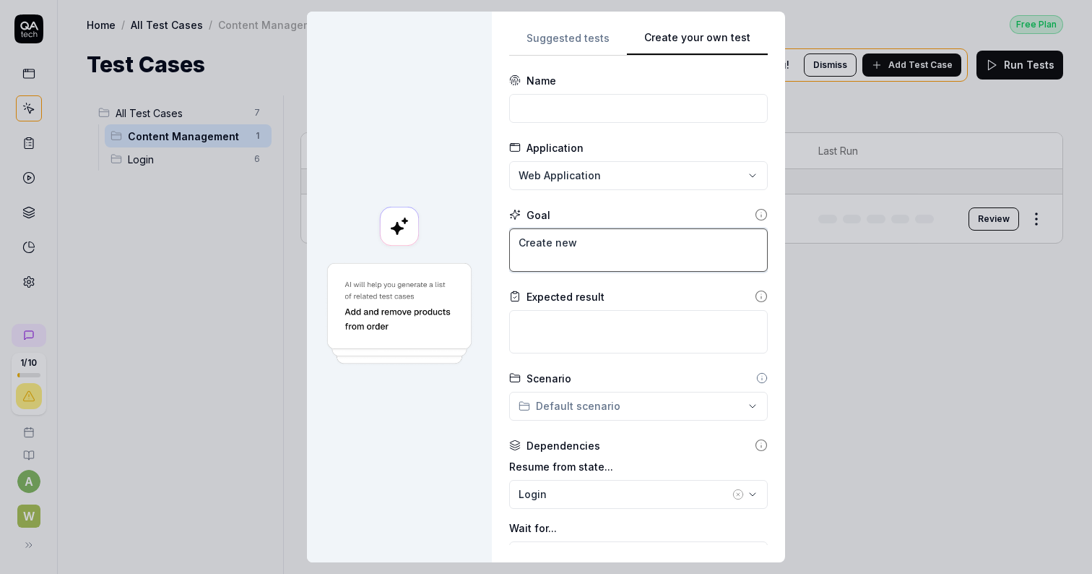
type textarea "Create new p"
type textarea "*"
type textarea "Create new pl"
type textarea "*"
type textarea "Create new pla"
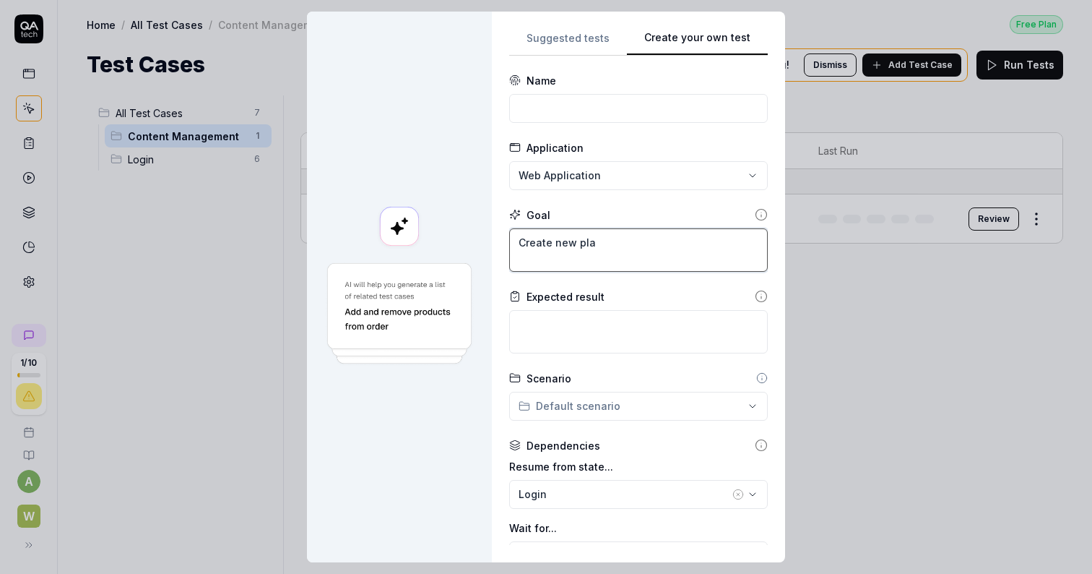
type textarea "*"
type textarea "Create new plan"
click at [592, 330] on textarea at bounding box center [638, 331] width 259 height 43
type textarea "*"
type textarea "P"
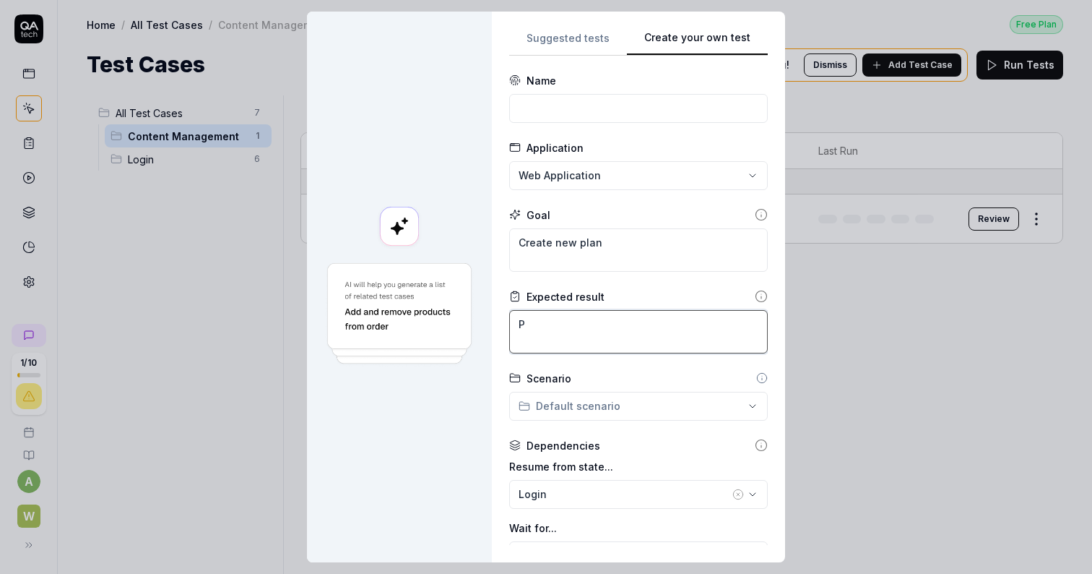
type textarea "*"
type textarea "Pl"
type textarea "*"
type textarea "P"
type textarea "*"
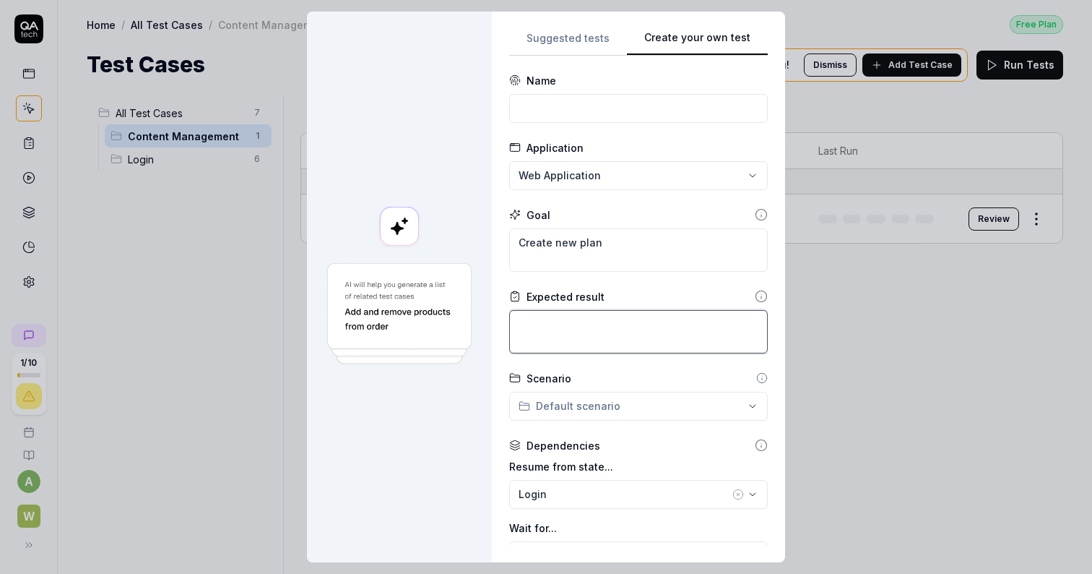
type textarea "P"
type textarea "*"
type textarea "Pl"
type textarea "*"
type textarea "Pla"
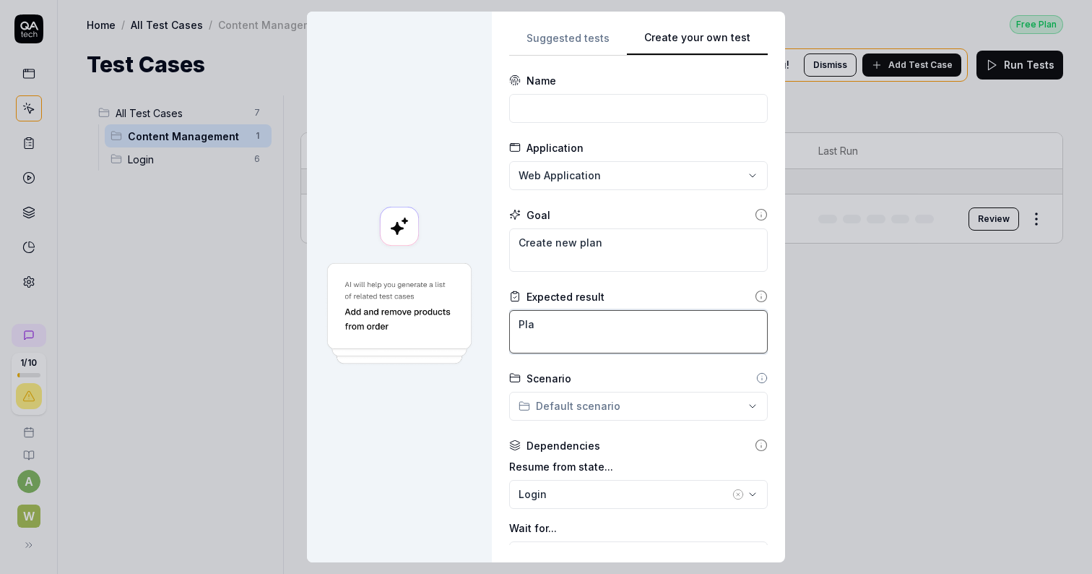
type textarea "*"
type textarea "Plan"
type textarea "*"
type textarea "Plan"
type textarea "*"
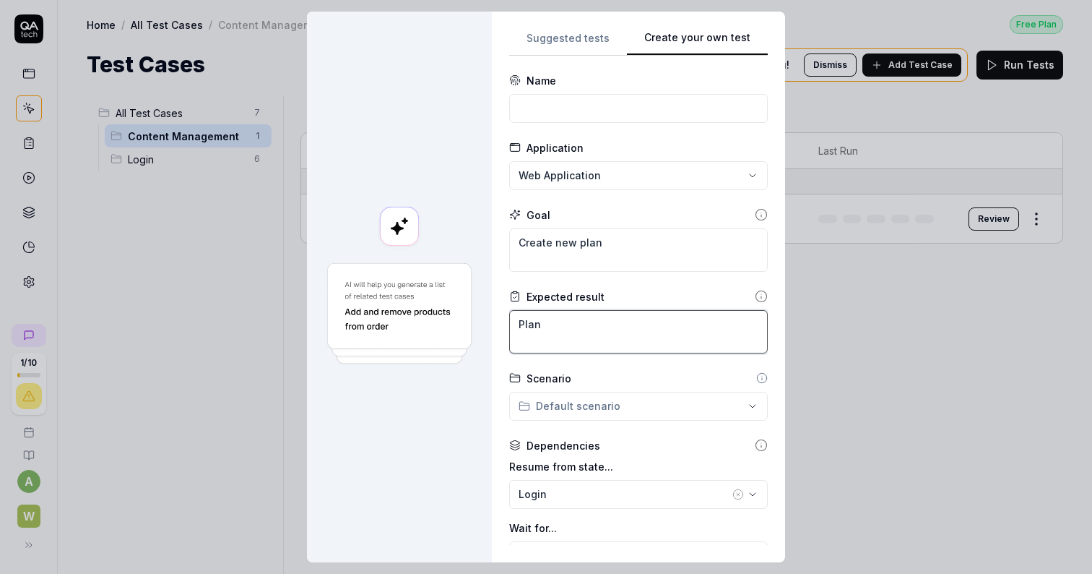
type textarea "Plan i"
type textarea "*"
type textarea "Plan is"
type textarea "*"
type textarea "[MEDICAL_DATA]"
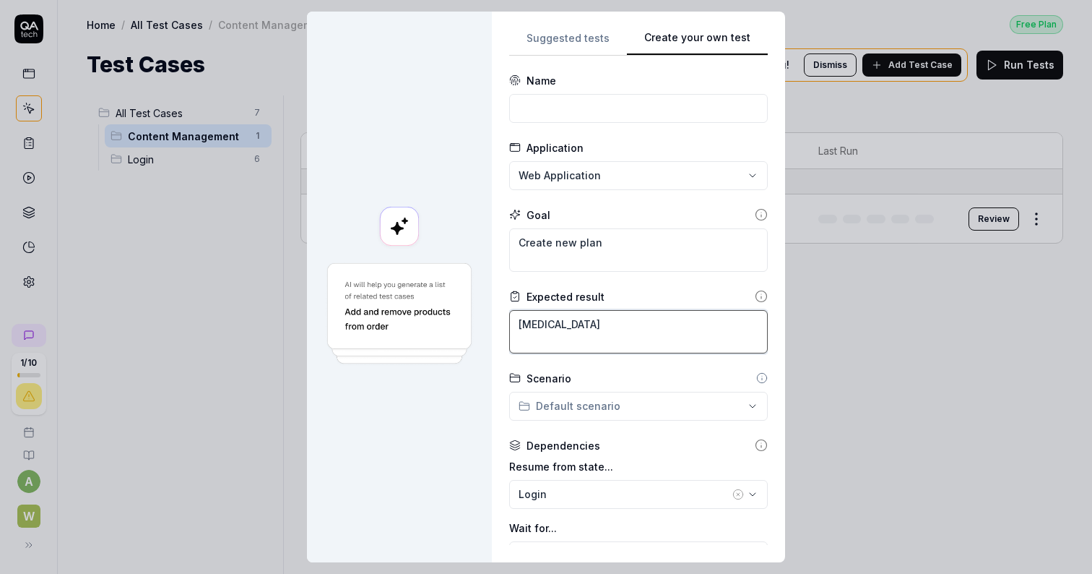
type textarea "*"
type textarea "Plan is be"
type textarea "*"
type textarea "Plan is bei"
type textarea "*"
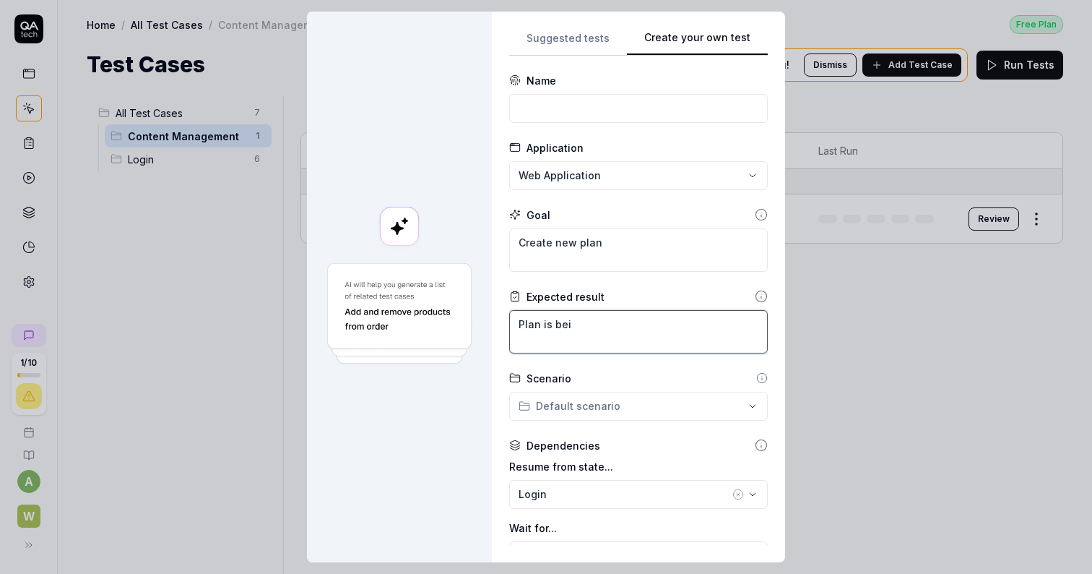
type textarea "Plan is bein"
type textarea "*"
type textarea "Plan is being"
type textarea "*"
type textarea "Plan is being"
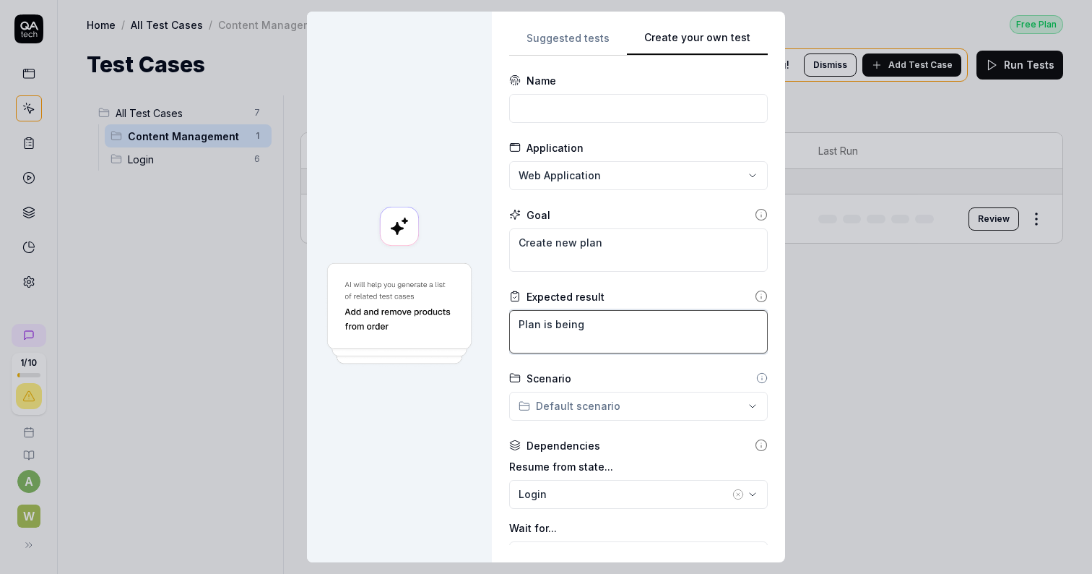
type textarea "*"
type textarea "Plan is being c"
type textarea "*"
type textarea "Plan is being cr"
type textarea "*"
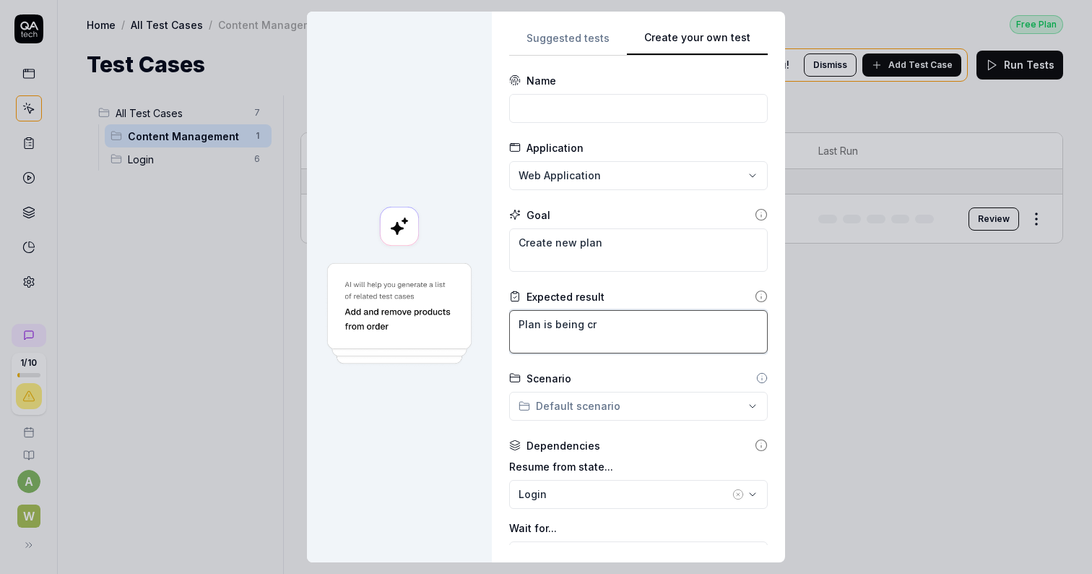
type textarea "Plan is being cre"
type textarea "*"
type textarea "Plan is being crea"
type textarea "*"
type textarea "Plan is being creat"
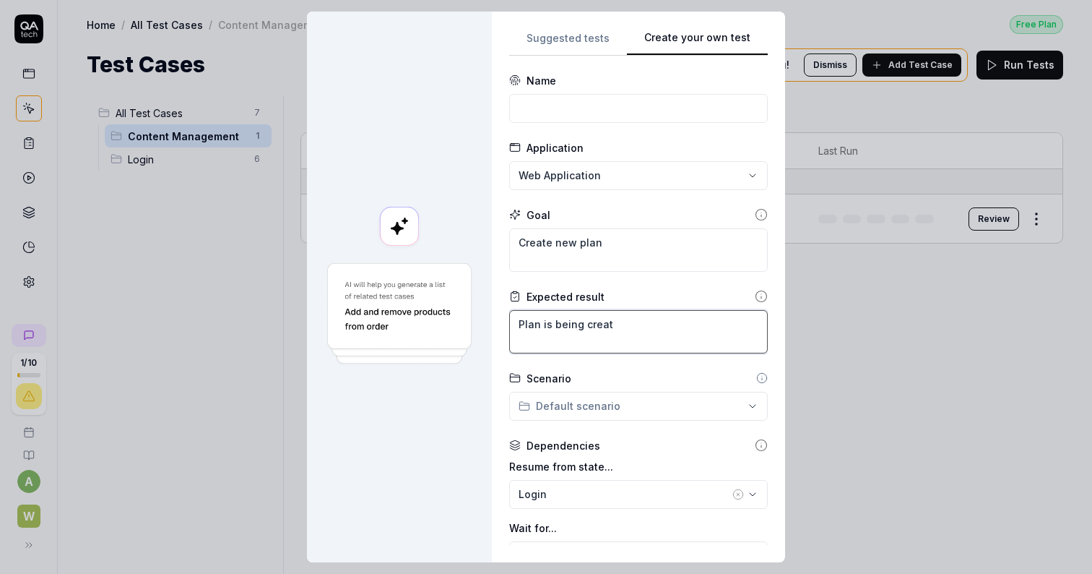
type textarea "*"
type textarea "Plan is being create"
type textarea "*"
type textarea "Plan is being created"
type textarea "*"
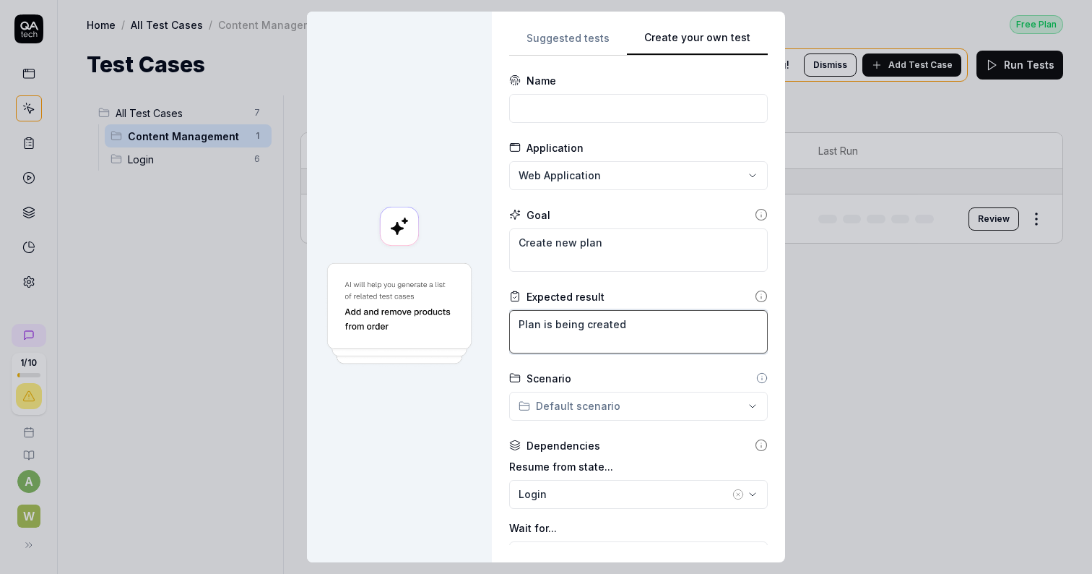
type textarea "Plan is being created"
type textarea "*"
type textarea "Plan is being created a"
type textarea "*"
type textarea "Plan is being created an"
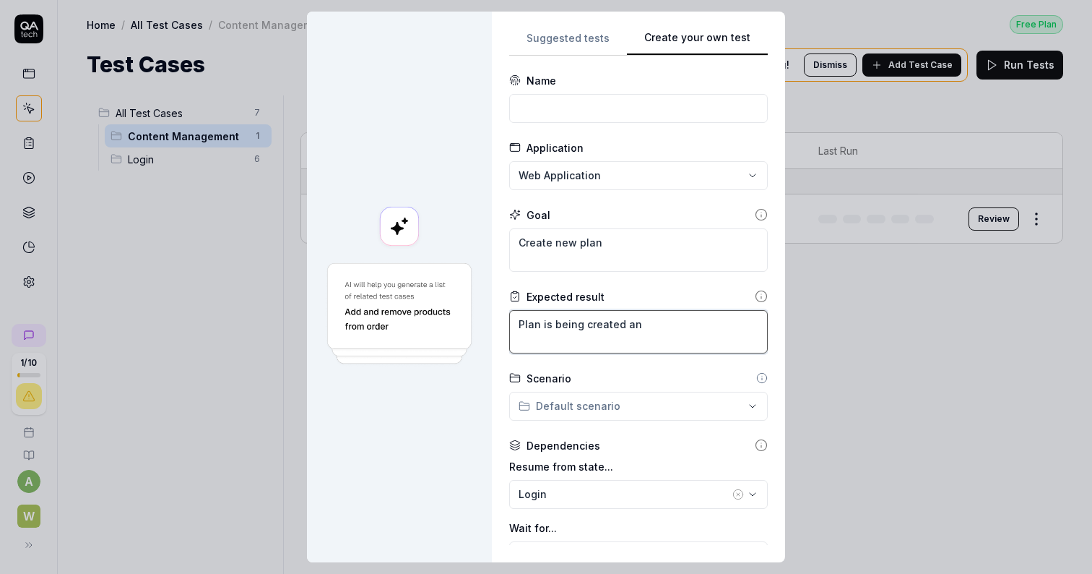
type textarea "*"
type textarea "Plan is being created and"
type textarea "*"
type textarea "Plan is being created and"
type textarea "*"
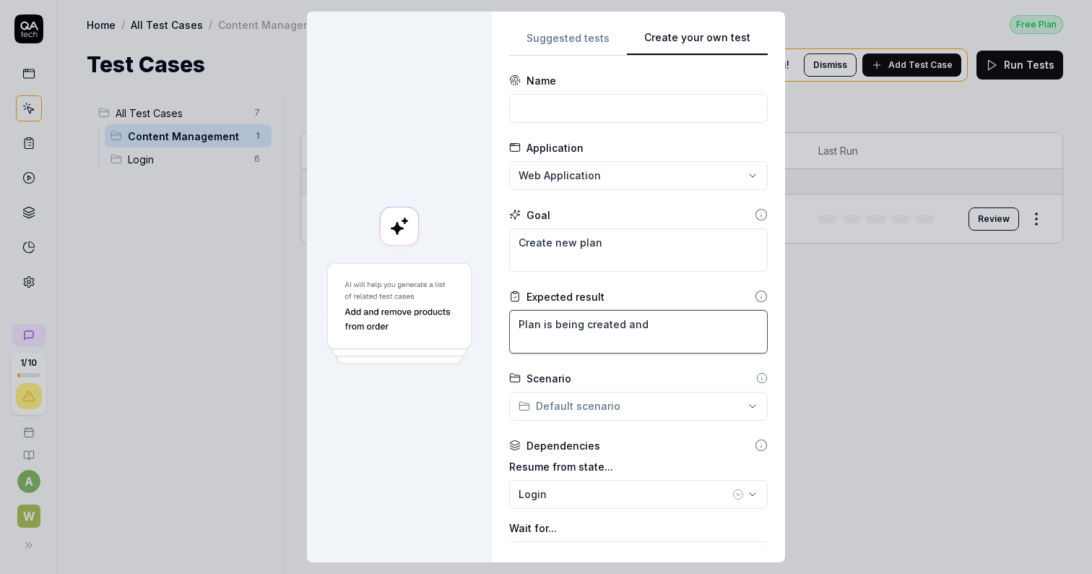
type textarea "Plan is being created and v"
type textarea "*"
type textarea "Plan is being created and vi"
type textarea "*"
type textarea "Plan is being created and vis"
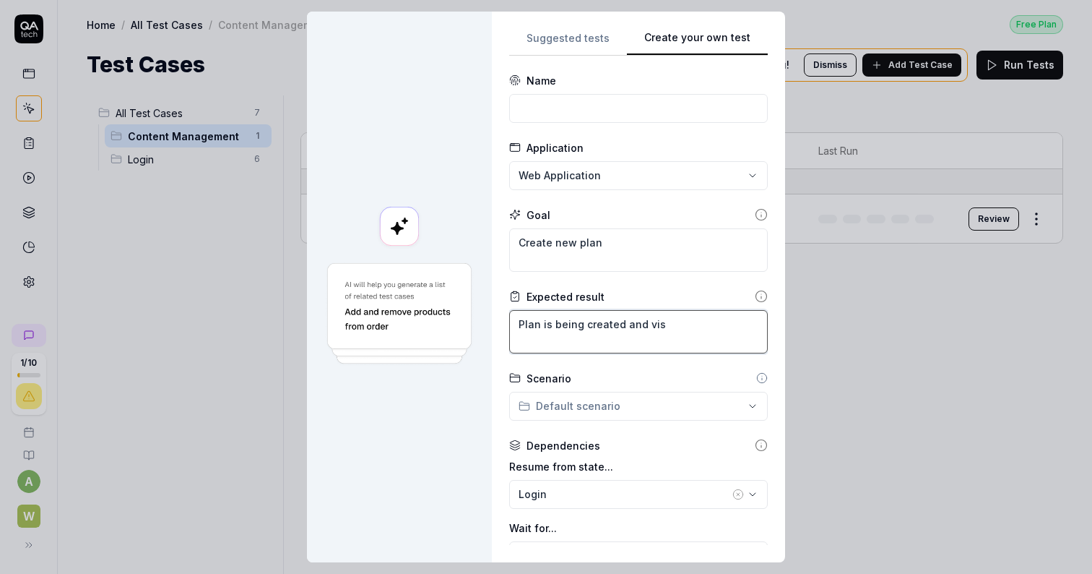
type textarea "*"
type textarea "Plan is being created and visi"
type textarea "*"
type textarea "Plan is being created and visib"
type textarea "*"
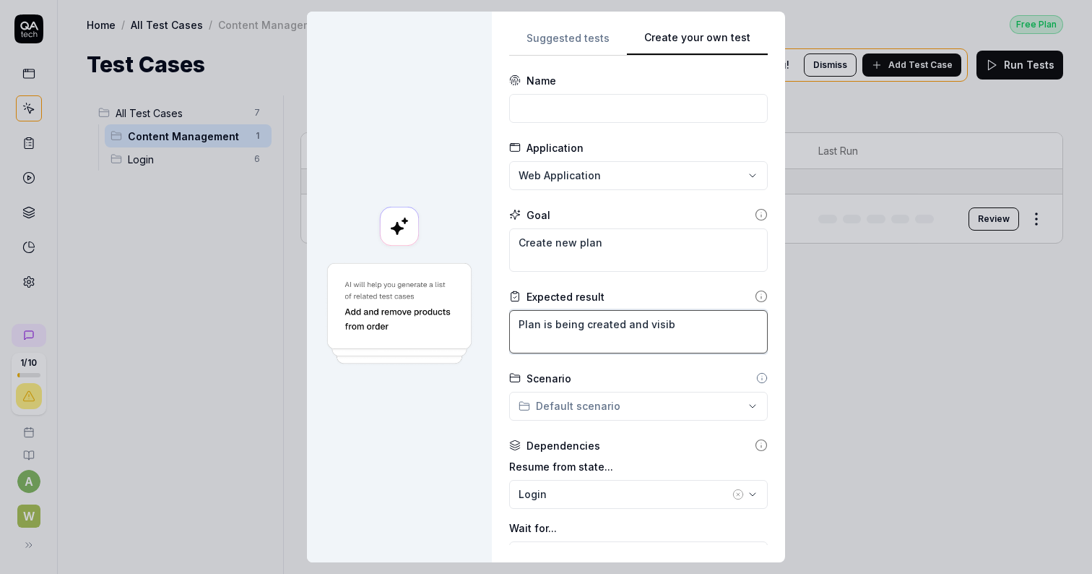
type textarea "Plan is being created and visibl"
type textarea "*"
type textarea "Plan is being created and visible"
type textarea "*"
type textarea "Plan is being created and visible i"
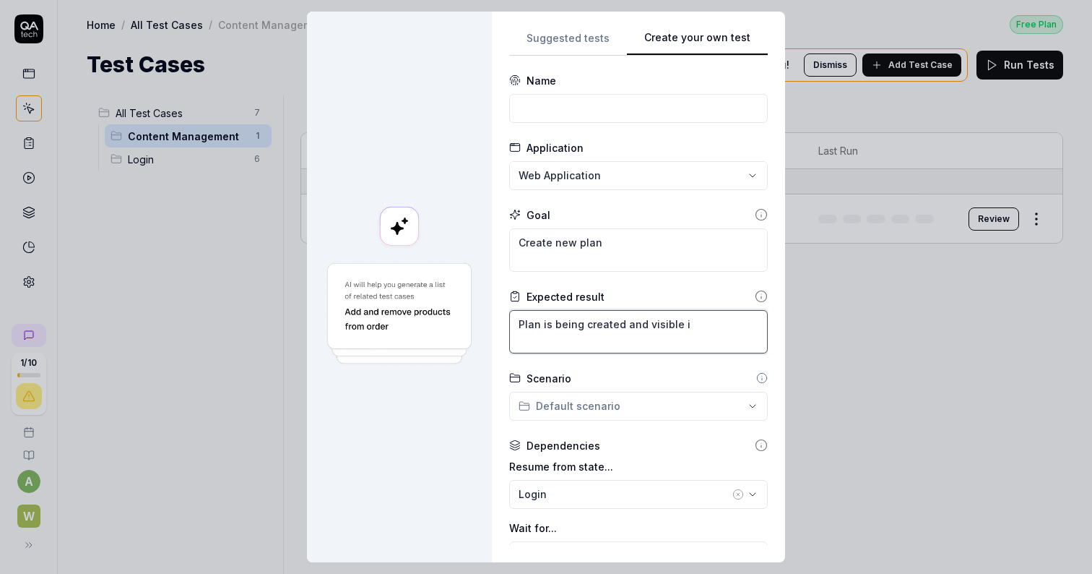
type textarea "*"
type textarea "Plan is being created and visible in"
type textarea "*"
type textarea "Plan is being created and visible in"
type textarea "*"
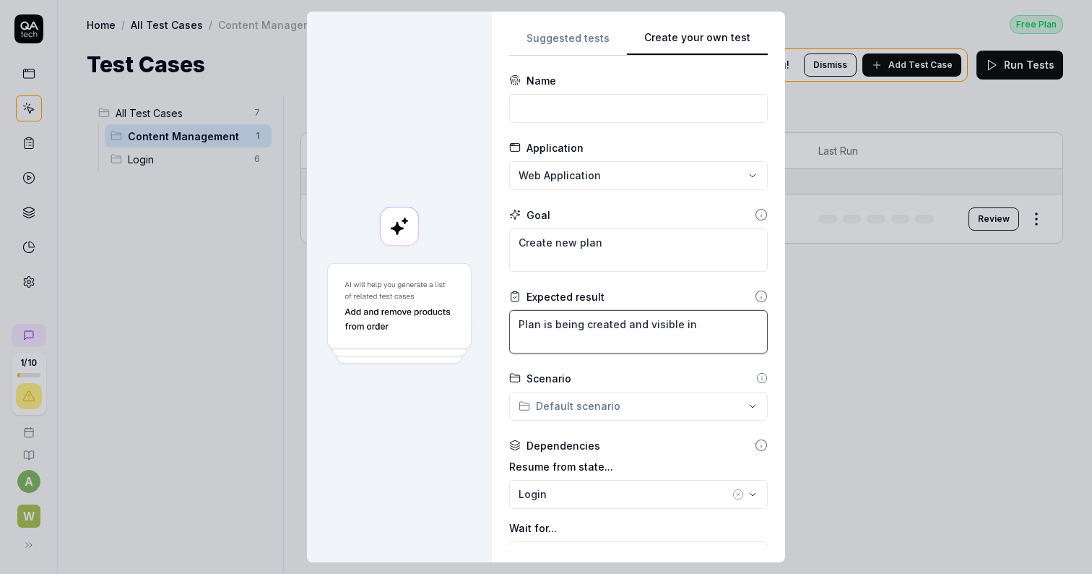
type textarea "Plan is being created and visible in t"
type textarea "*"
type textarea "Plan is being created and visible in th"
type textarea "*"
type textarea "Plan is being created and visible in the"
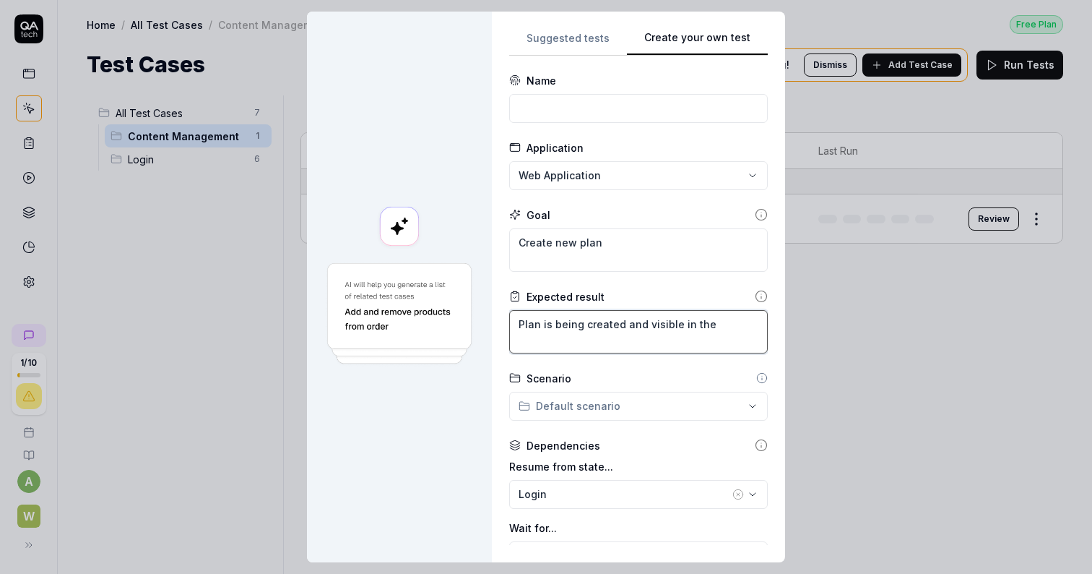
type textarea "*"
type textarea "Plan is being created and visible in the"
type textarea "*"
type textarea "Plan is being created and visible in the l"
type textarea "*"
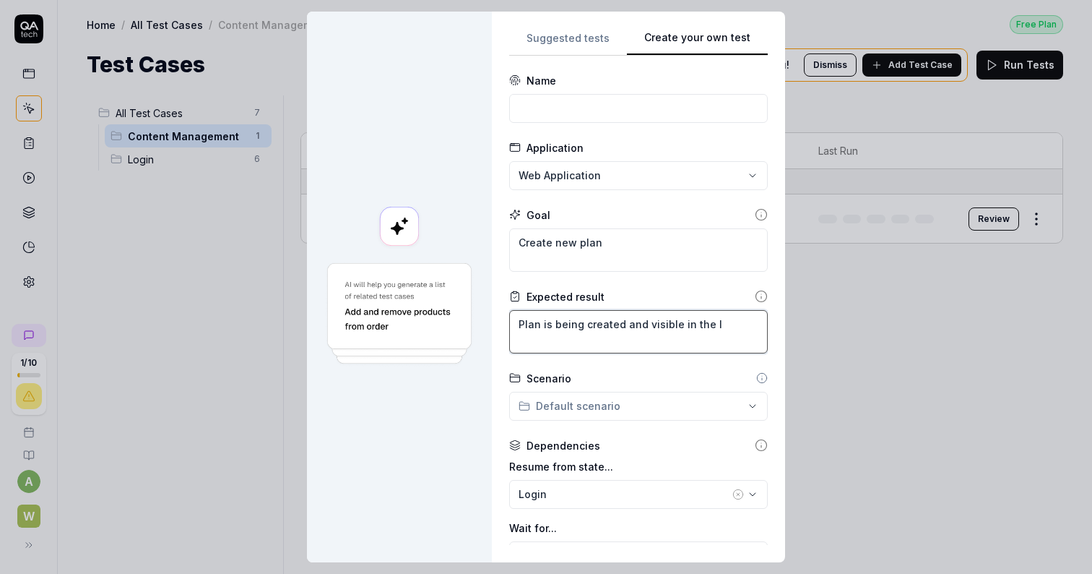
type textarea "Plan is being created and visible in the li"
type textarea "*"
type textarea "Plan is being created and visible in the lis"
type textarea "*"
type textarea "Plan is being created and visible in the list"
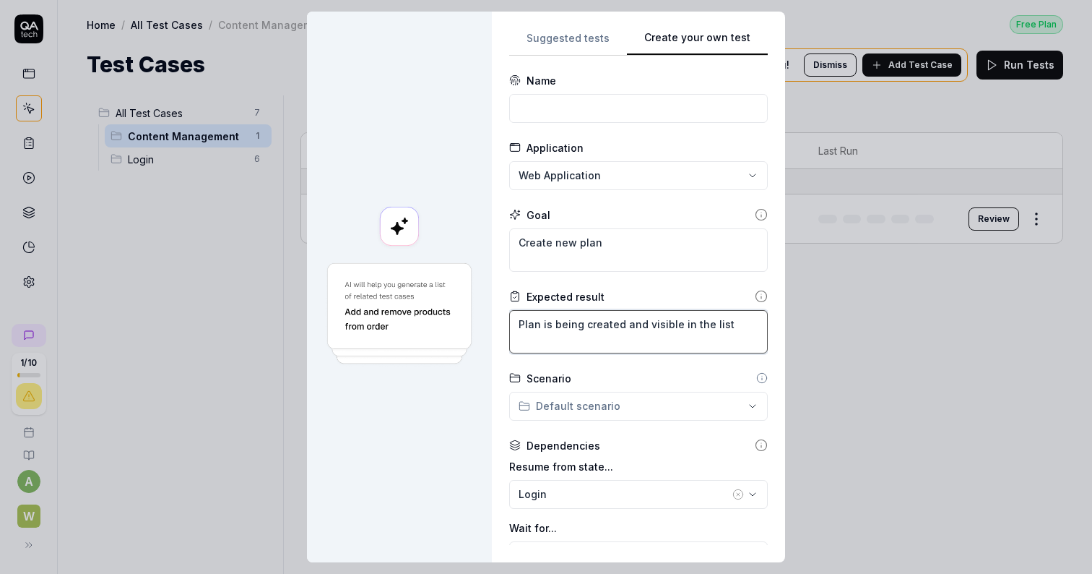
type textarea "*"
type textarea "Plan is being created and visible in the list o"
type textarea "*"
type textarea "Plan is being created and visible in the list of"
type textarea "*"
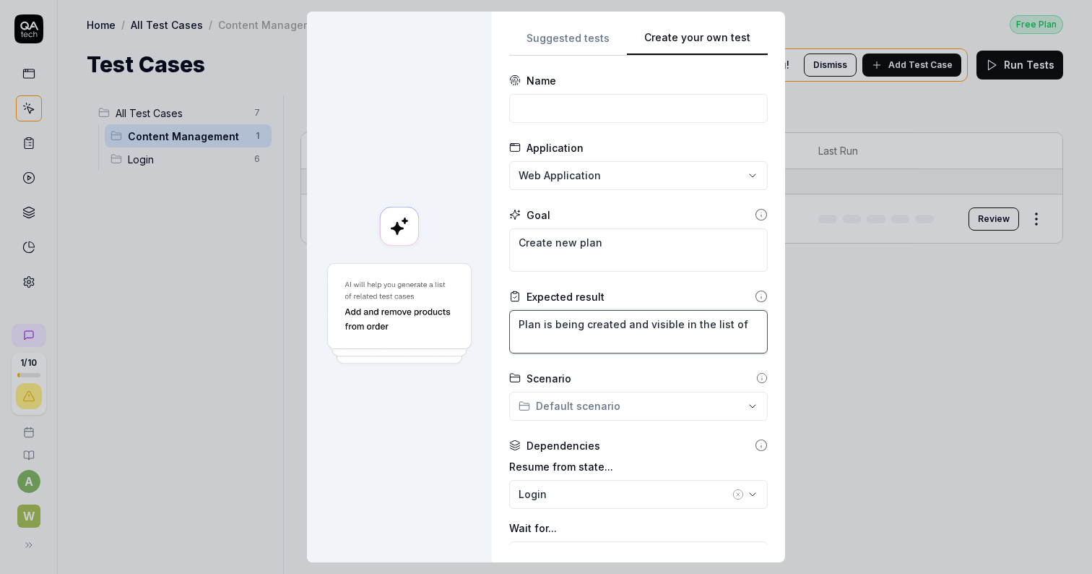
type textarea "Plan is being created and visible in the list of"
type textarea "*"
type textarea "Plan is being created and visible in the list of p"
type textarea "*"
type textarea "Plan is being created and visible in the list of pl"
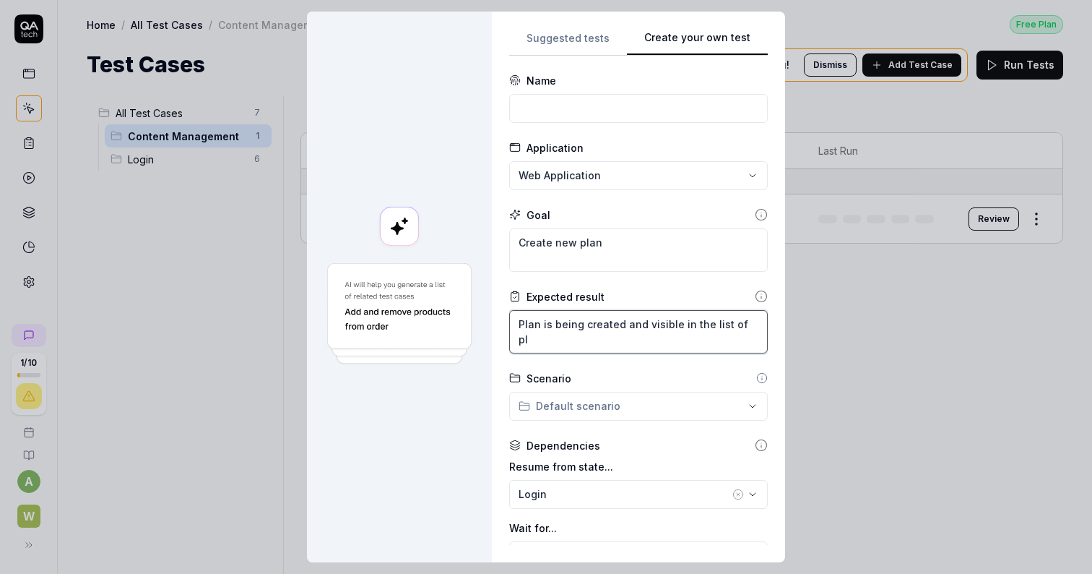
type textarea "*"
type textarea "Plan is being created and visible in the list of pla"
type textarea "*"
type textarea "Plan is being created and visible in the list of plans"
type textarea "*"
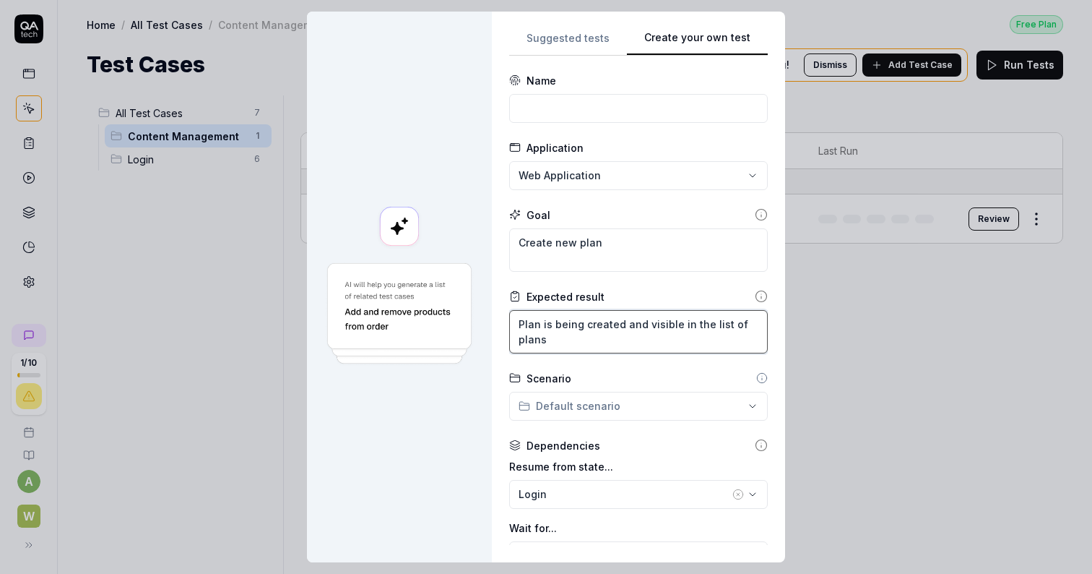
type textarea "Plan is being created and visible in the list of plans"
type textarea "*"
type textarea "Plan is being created and visible in the list of plans ("
type textarea "*"
type textarea "Plan is being created and visible in the list of plans (i"
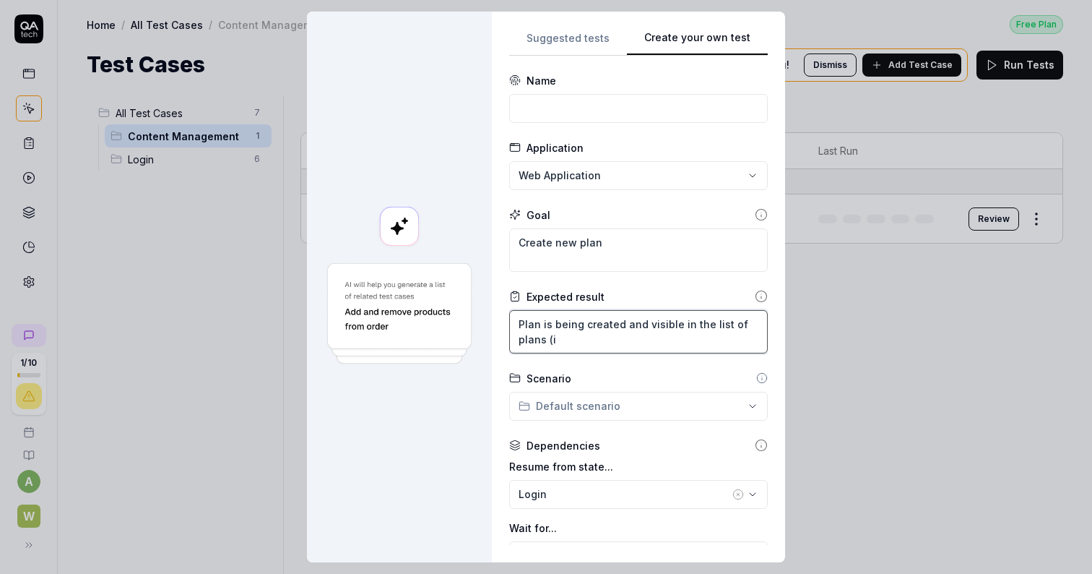
type textarea "*"
type textarea "Plan is being created and visible in the list of plans (in"
type textarea "*"
type textarea "Plan is being created and visible in the list of plans (in"
type textarea "*"
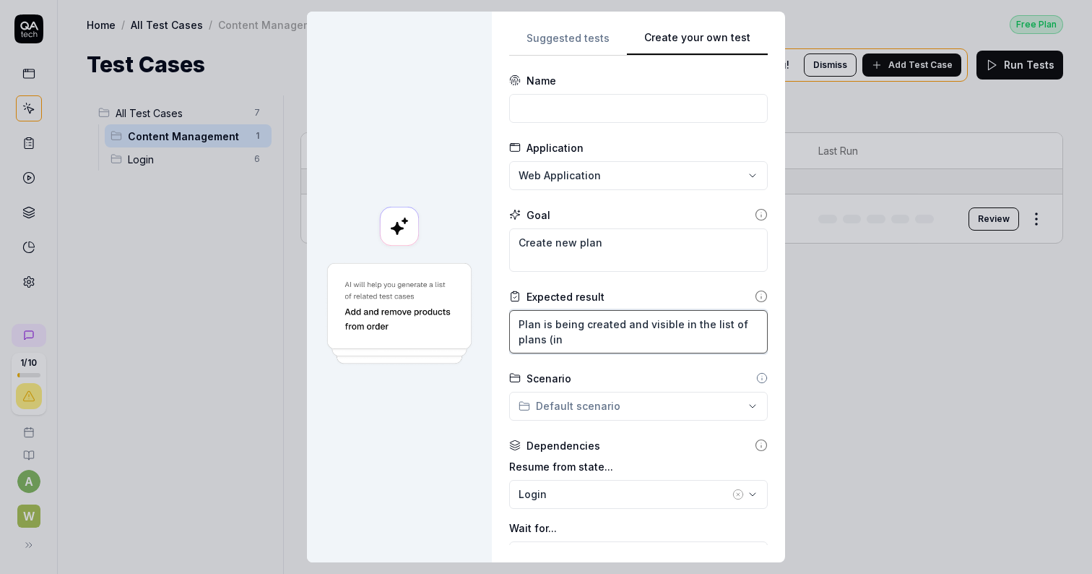
type textarea "Plan is being created and visible in the list of plans (in"
type textarea "*"
type textarea "Plan is being created and visible in the list of plans (i"
type textarea "*"
type textarea "Plan is being created and visible in the list of plans ("
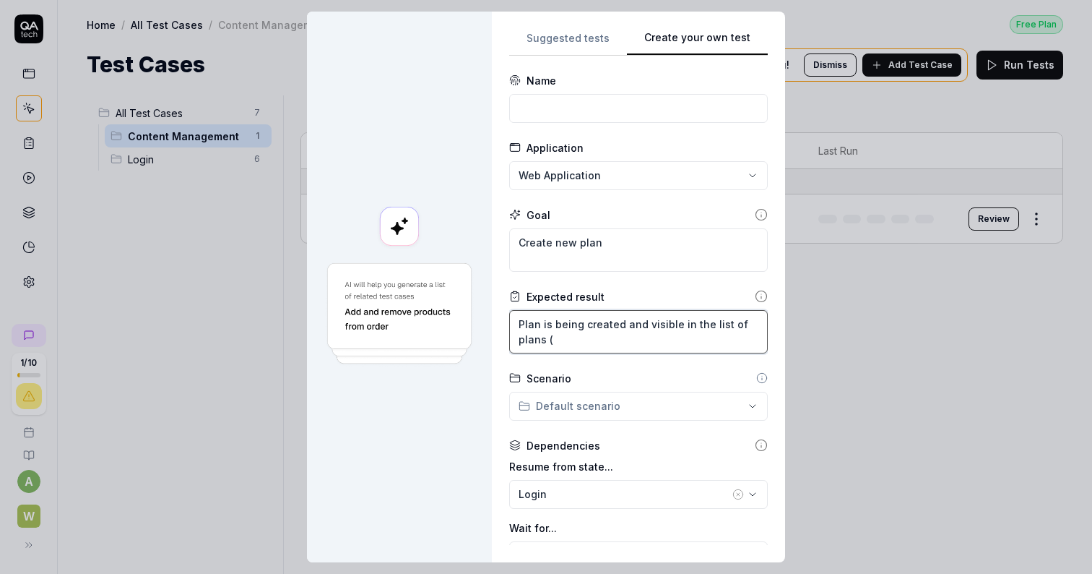
type textarea "*"
type textarea "Plan is being created and visible in the list of plans"
type textarea "*"
type textarea "Plan is being created and visible in the list of plans"
click at [605, 405] on div "**********" at bounding box center [546, 287] width 1092 height 574
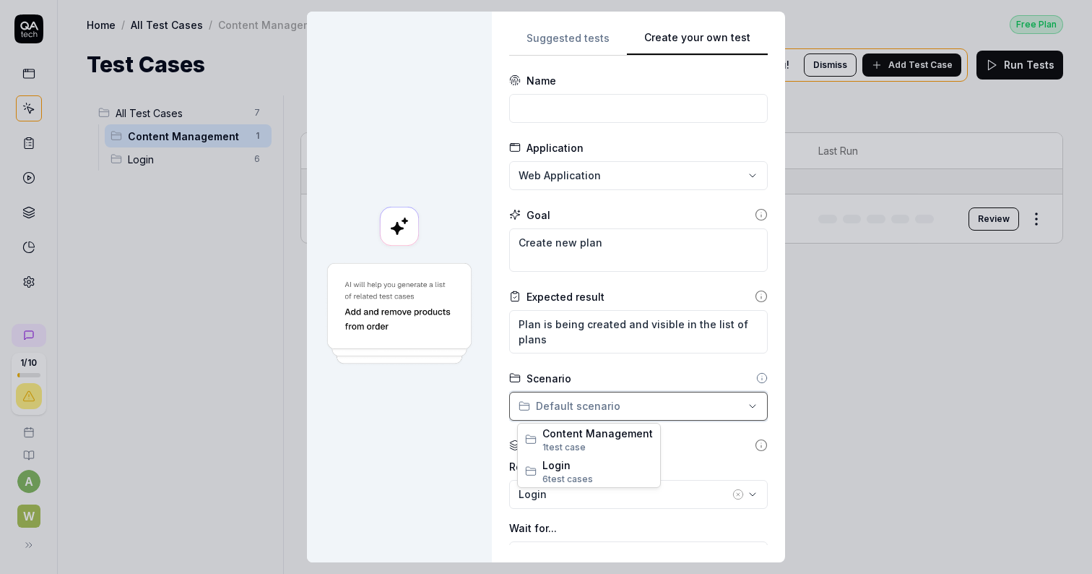
click at [696, 438] on div "**********" at bounding box center [546, 287] width 1092 height 574
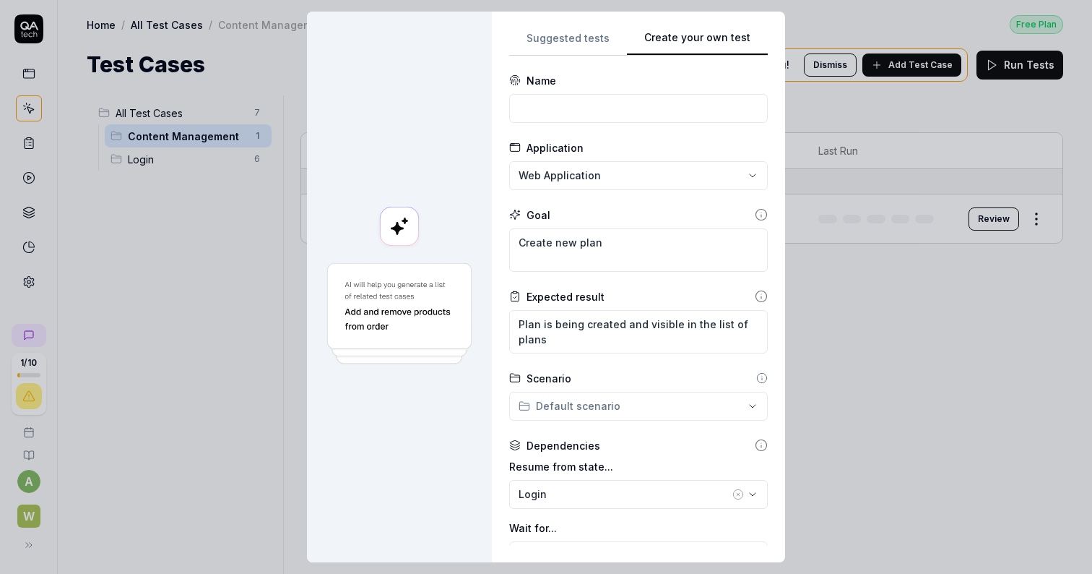
click at [756, 379] on icon at bounding box center [762, 378] width 12 height 12
click at [758, 379] on icon at bounding box center [762, 378] width 12 height 12
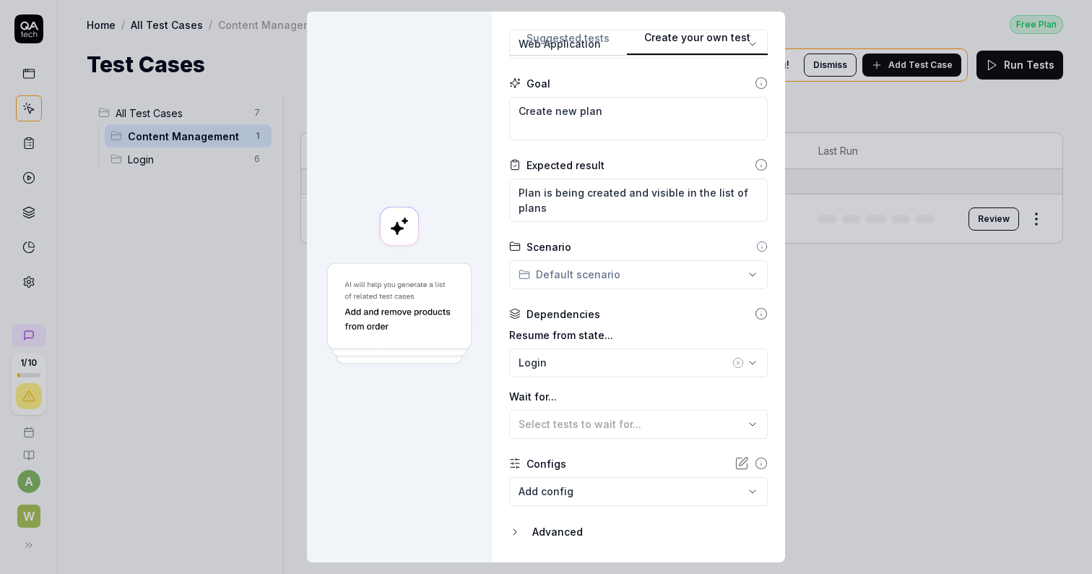
scroll to position [173, 0]
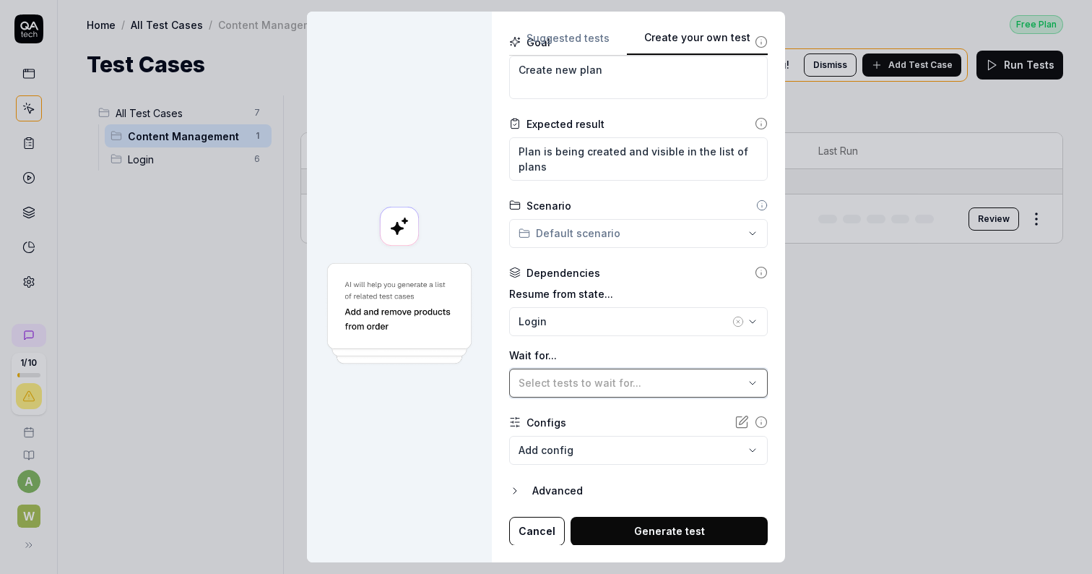
click at [677, 384] on div "Select tests to wait for..." at bounding box center [631, 382] width 225 height 15
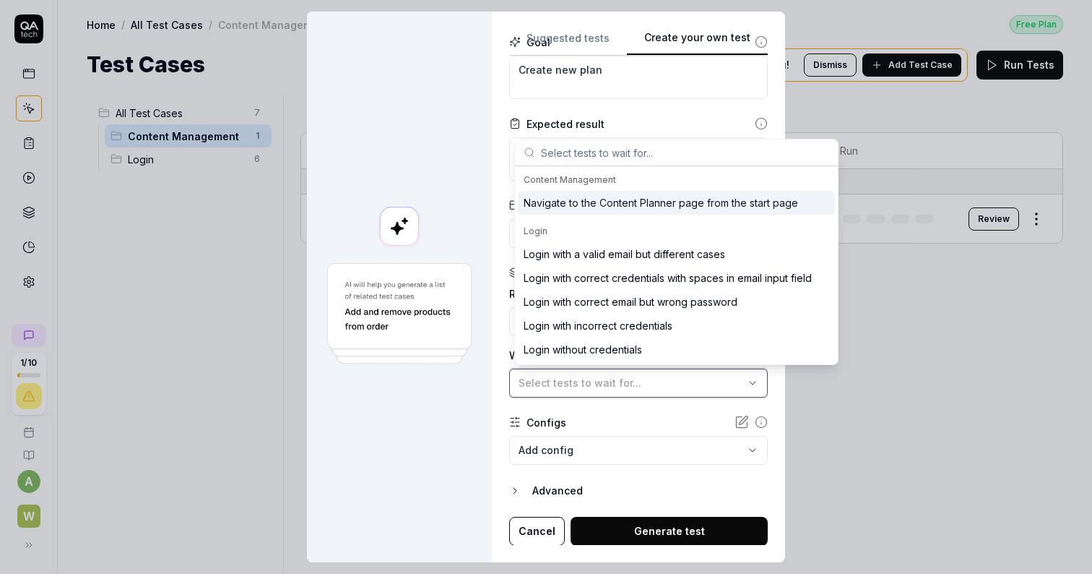
click at [677, 384] on div "Select tests to wait for..." at bounding box center [631, 382] width 225 height 15
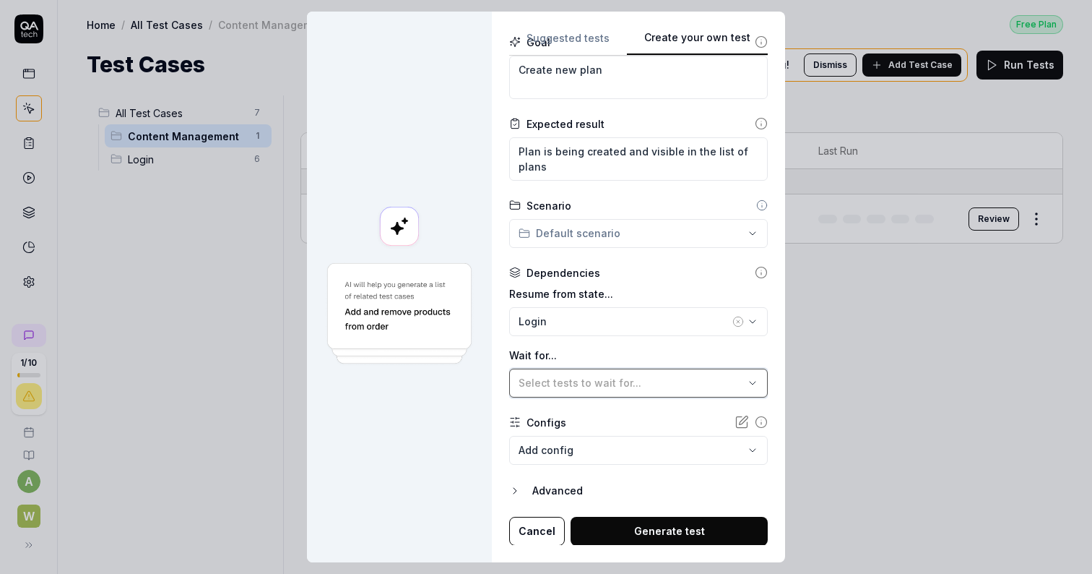
click at [677, 384] on div "Select tests to wait for..." at bounding box center [631, 382] width 225 height 15
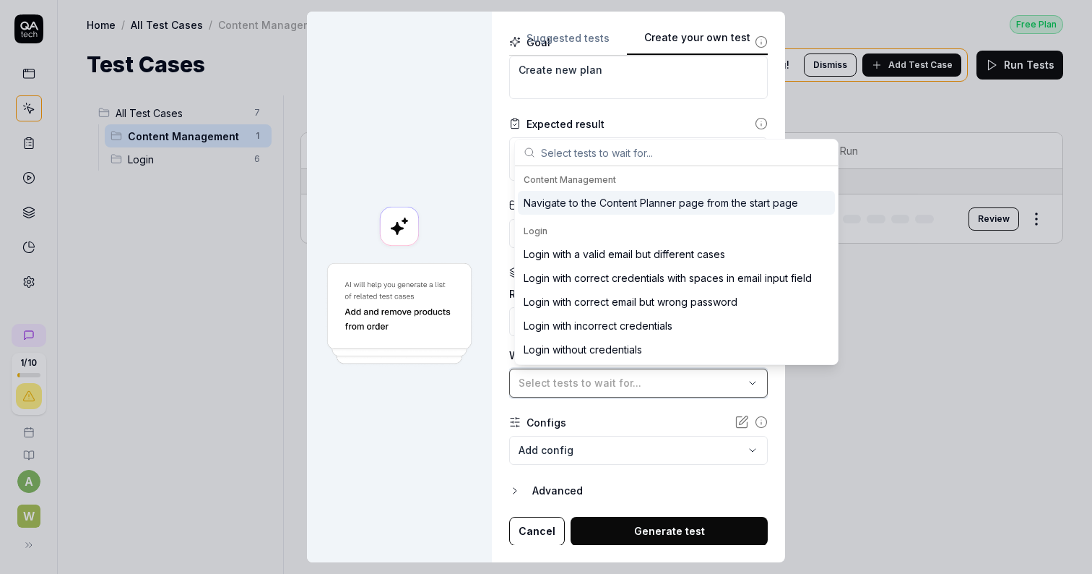
click at [677, 384] on div "Select tests to wait for..." at bounding box center [631, 382] width 225 height 15
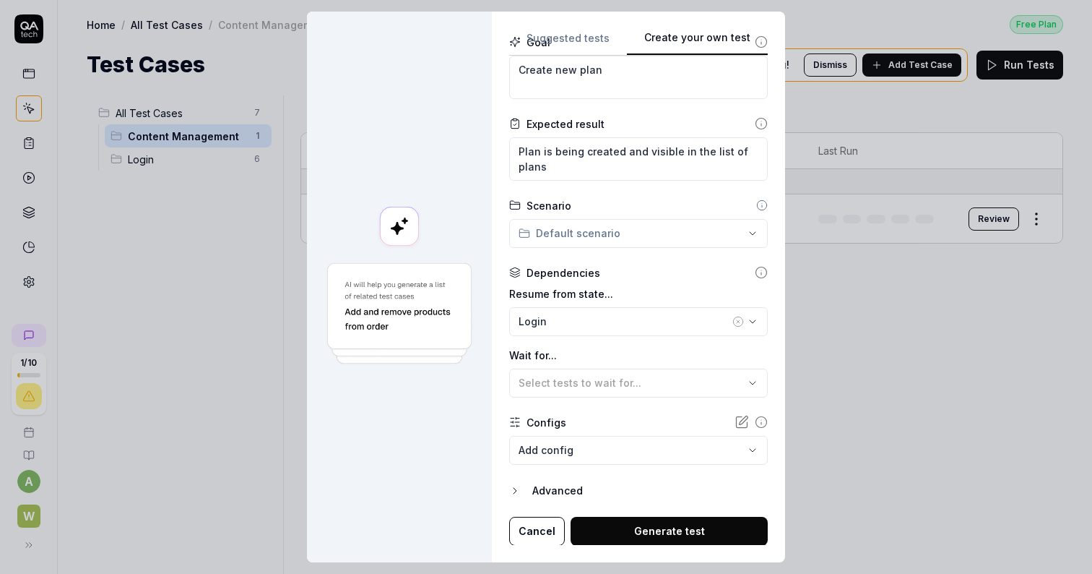
click at [562, 492] on div "Advanced" at bounding box center [649, 490] width 235 height 17
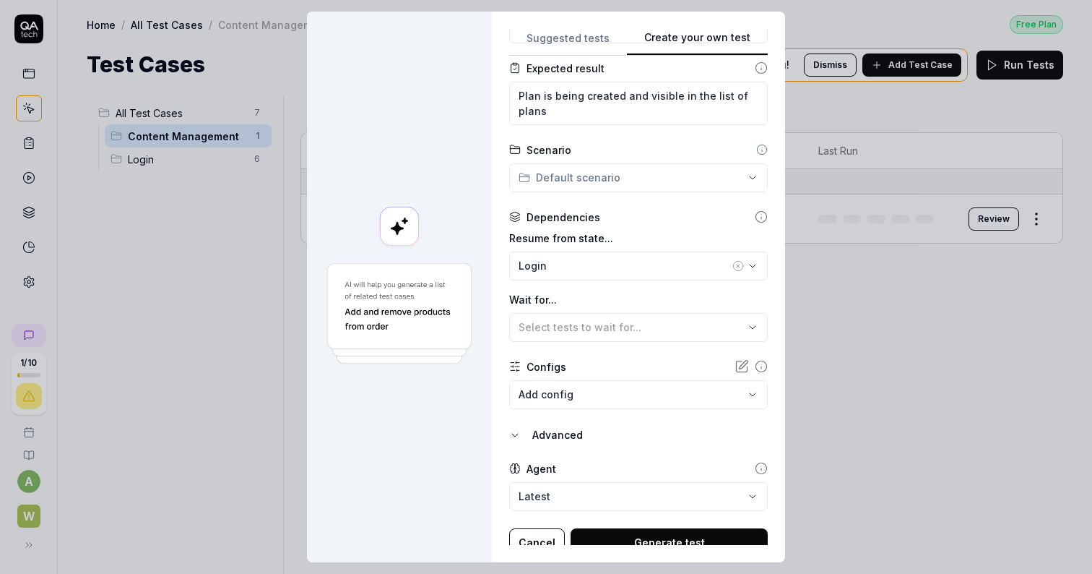
scroll to position [240, 0]
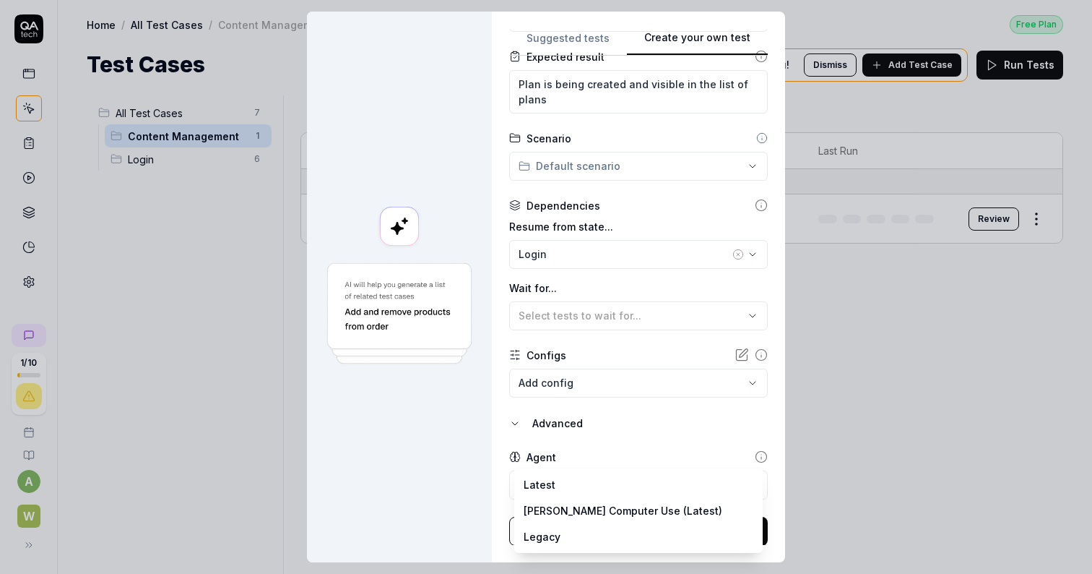
click at [562, 492] on body "**********" at bounding box center [546, 287] width 1092 height 574
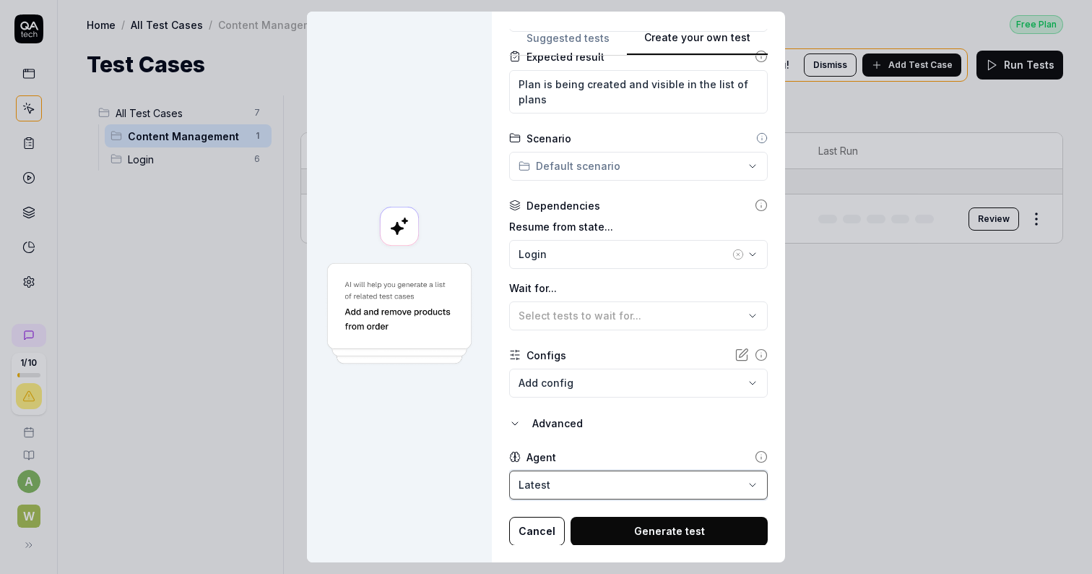
click at [615, 447] on div "**********" at bounding box center [546, 287] width 1092 height 574
click at [632, 521] on button "Generate test" at bounding box center [669, 530] width 197 height 29
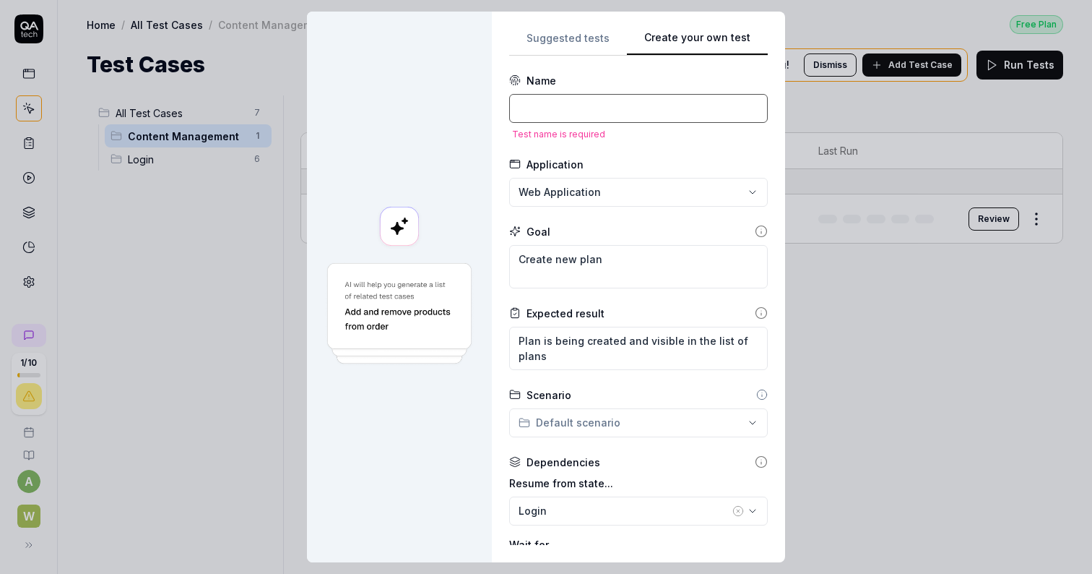
type textarea "*"
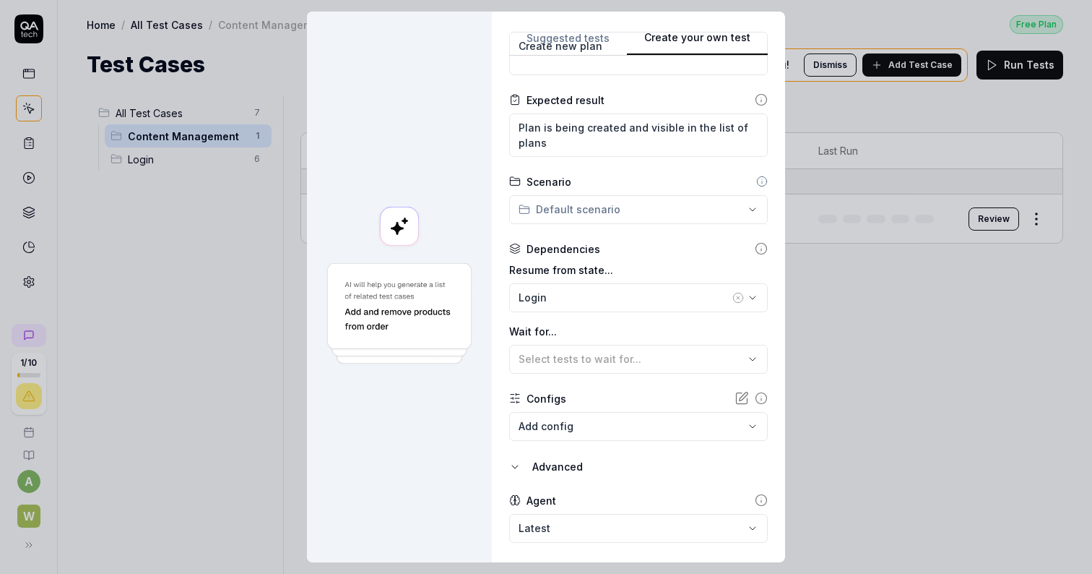
scroll to position [240, 0]
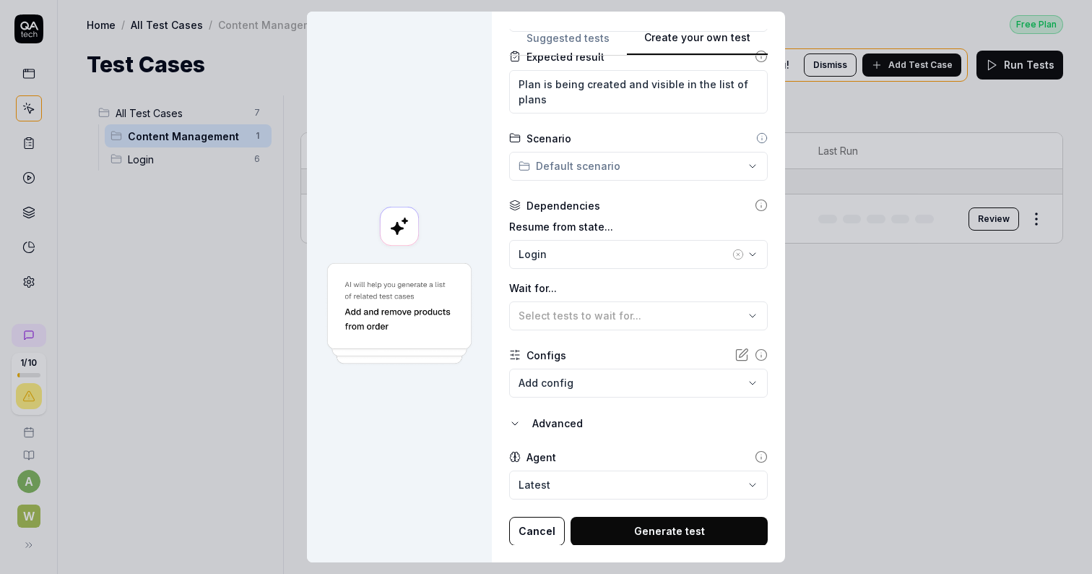
type input "Create new plan successfully"
click at [666, 529] on button "Generate test" at bounding box center [669, 530] width 197 height 29
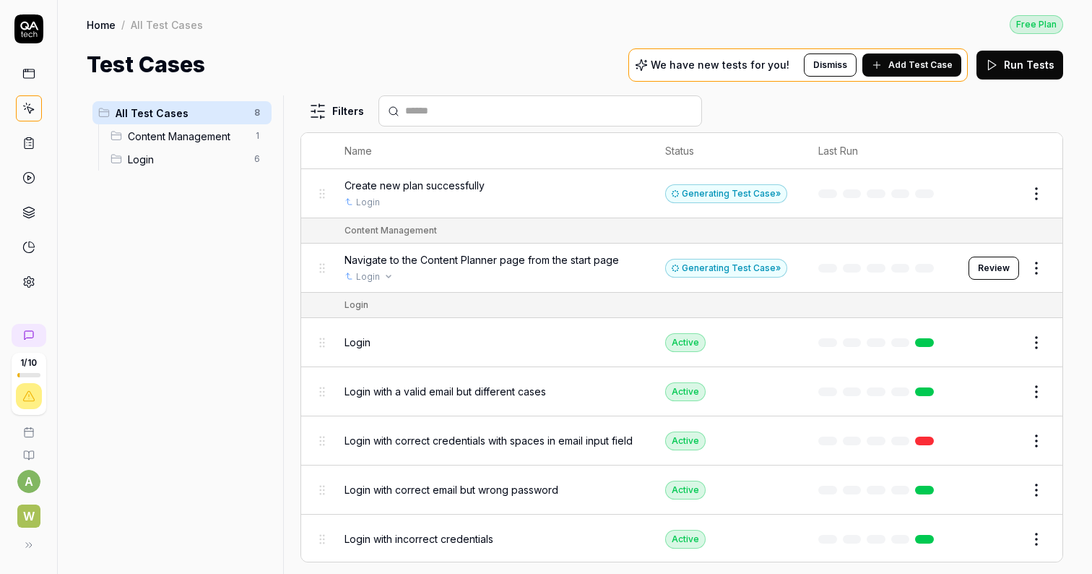
click at [498, 272] on div "Login" at bounding box center [491, 276] width 292 height 13
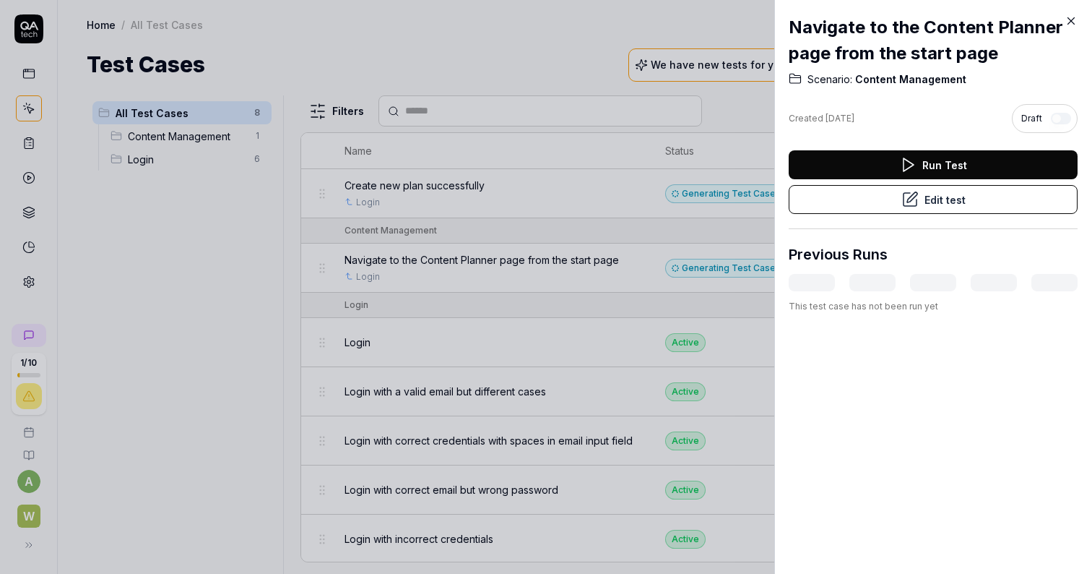
click at [977, 194] on button "Edit test" at bounding box center [933, 199] width 289 height 29
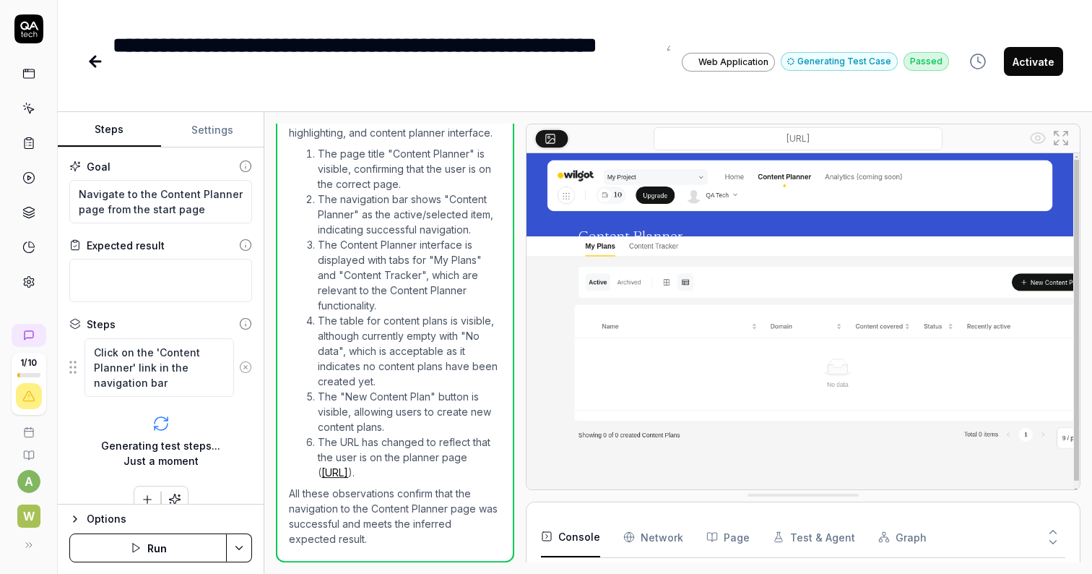
scroll to position [404, 0]
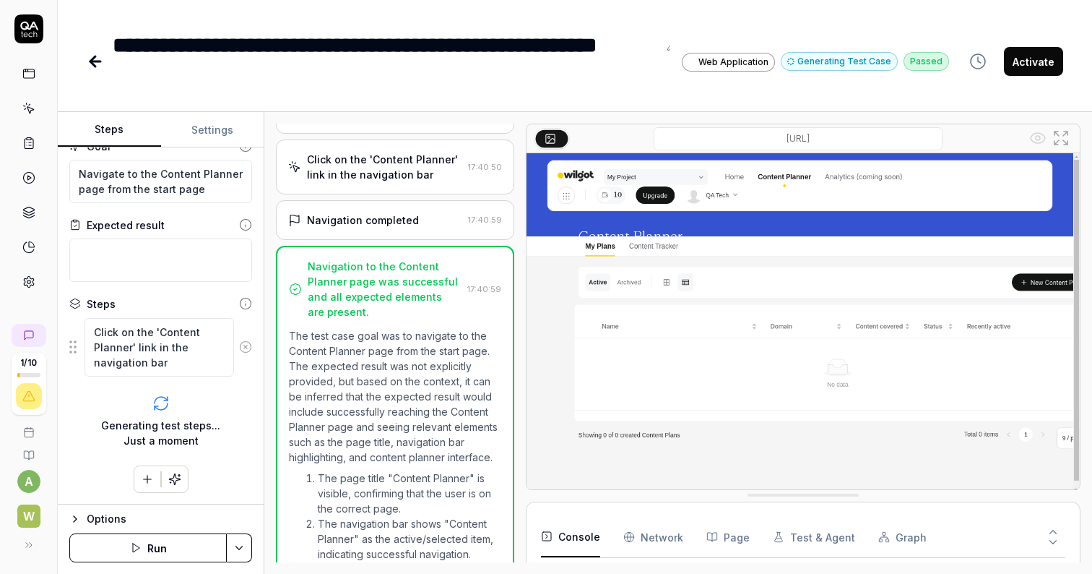
scroll to position [33, 0]
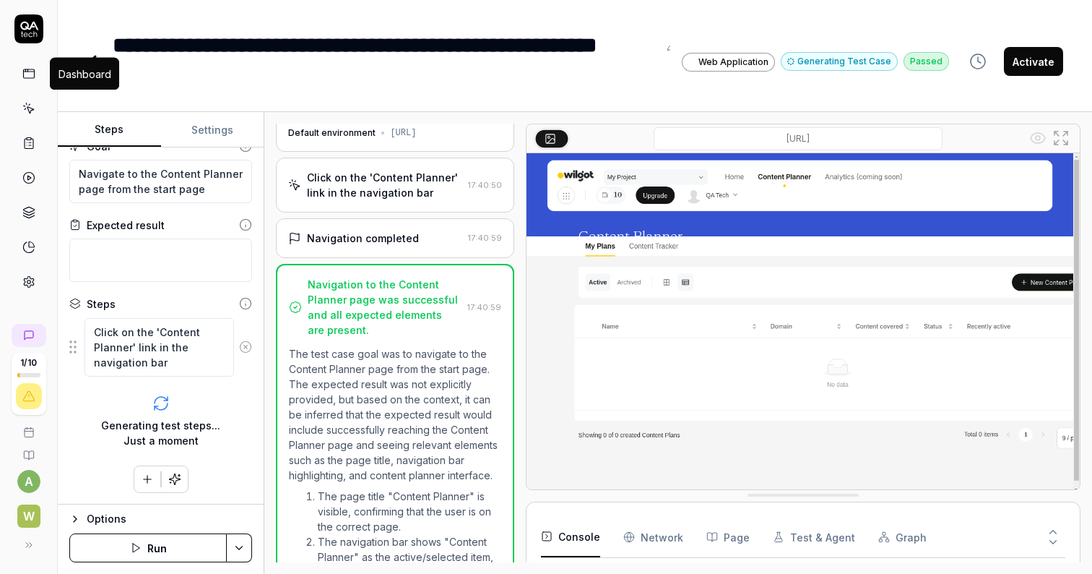
click at [28, 72] on icon at bounding box center [28, 72] width 11 height 0
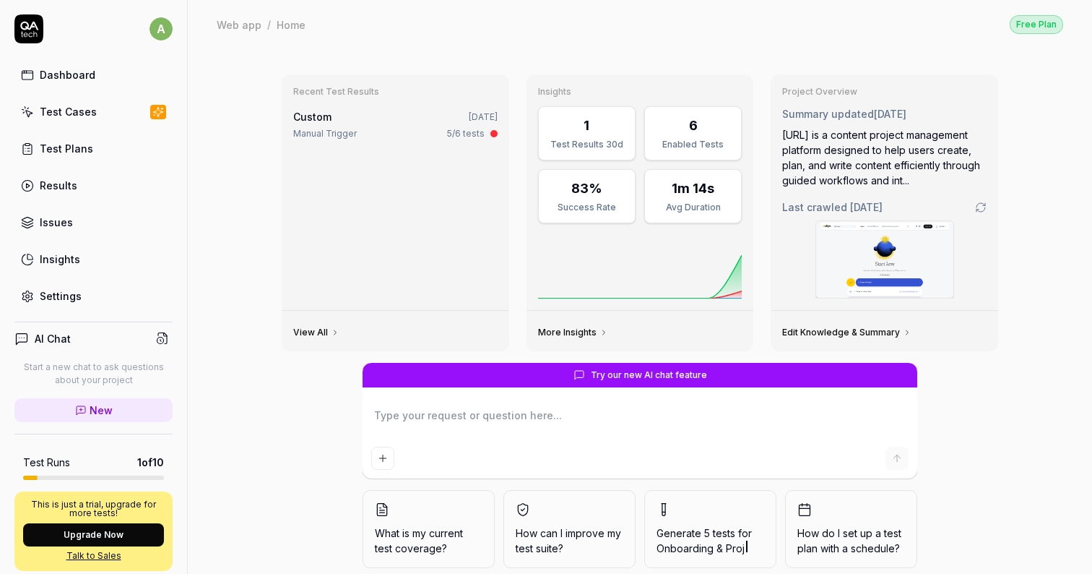
type textarea "*"
